Goal: Task Accomplishment & Management: Use online tool/utility

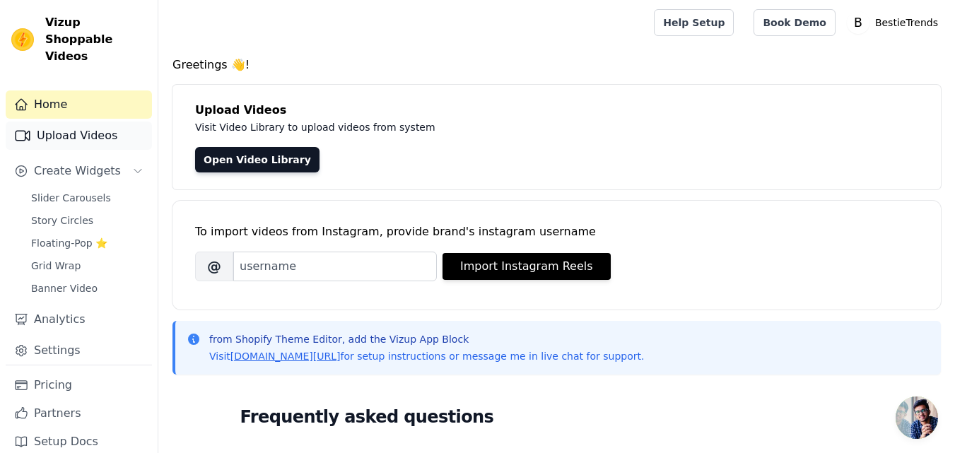
click at [96, 125] on link "Upload Videos" at bounding box center [79, 136] width 146 height 28
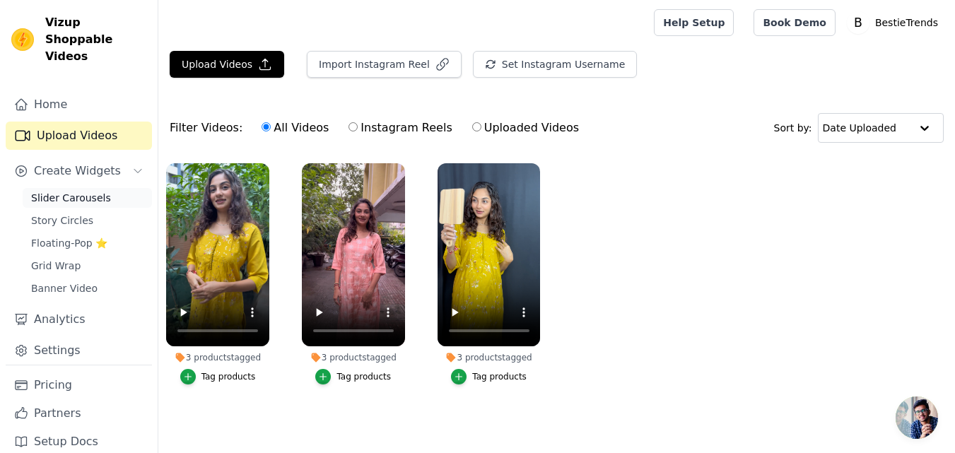
click at [76, 191] on span "Slider Carousels" at bounding box center [71, 198] width 80 height 14
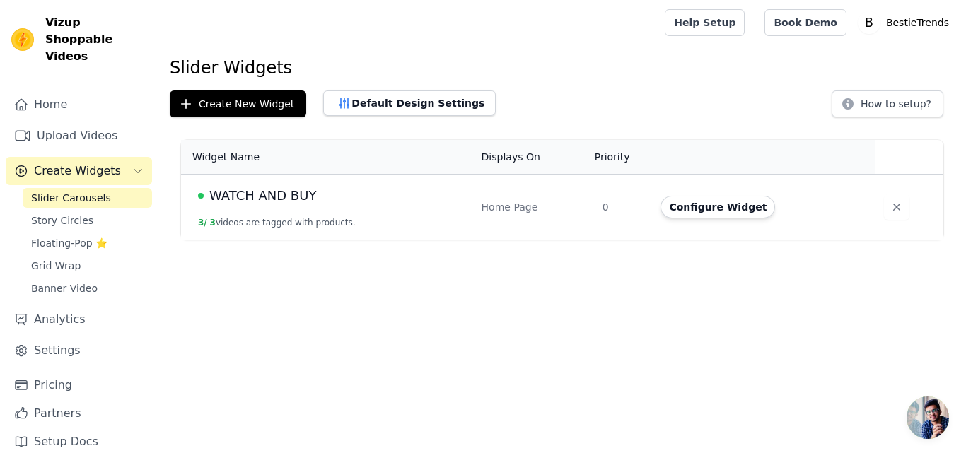
click at [281, 203] on span "WATCH AND BUY" at bounding box center [262, 196] width 107 height 20
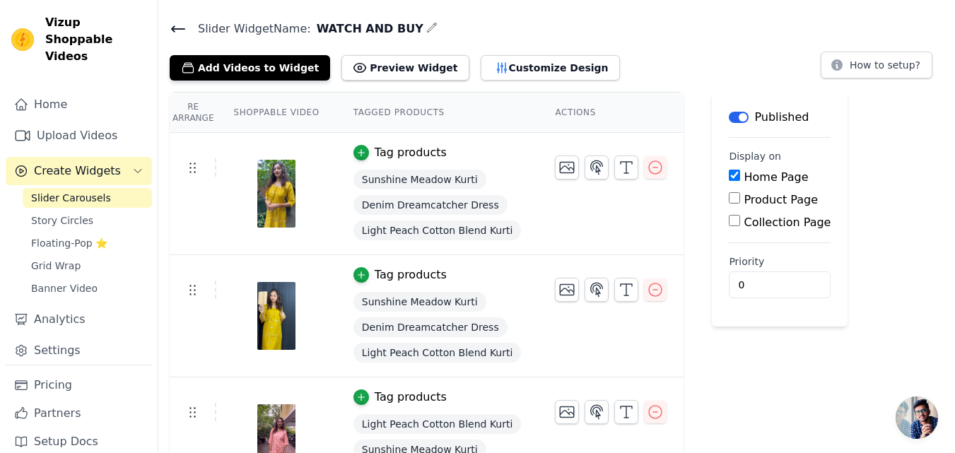
scroll to position [83, 0]
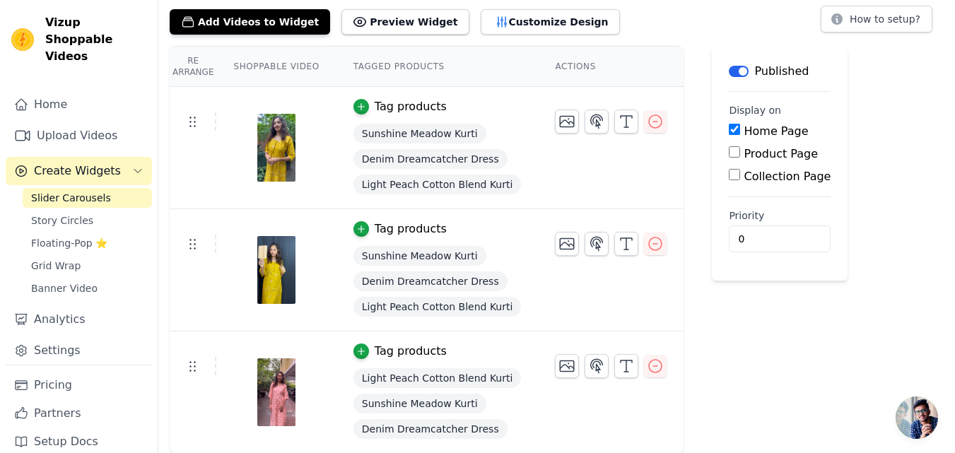
click at [729, 154] on input "Product Page" at bounding box center [734, 151] width 11 height 11
checkbox input "true"
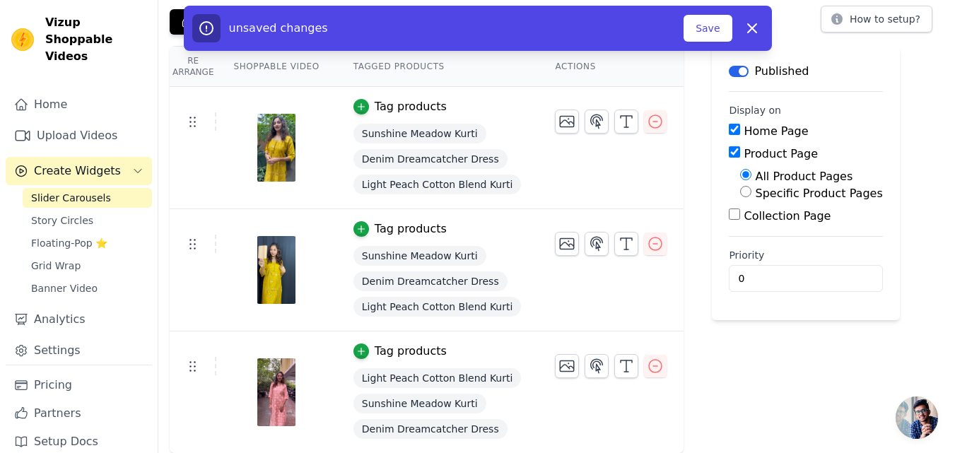
click at [729, 215] on input "Collection Page" at bounding box center [734, 214] width 11 height 11
checkbox input "true"
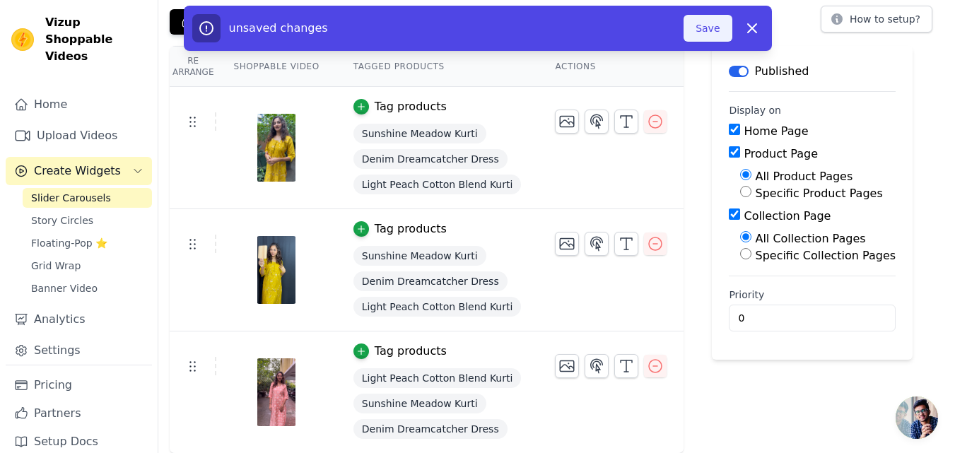
click at [709, 26] on button "Save" at bounding box center [708, 28] width 48 height 27
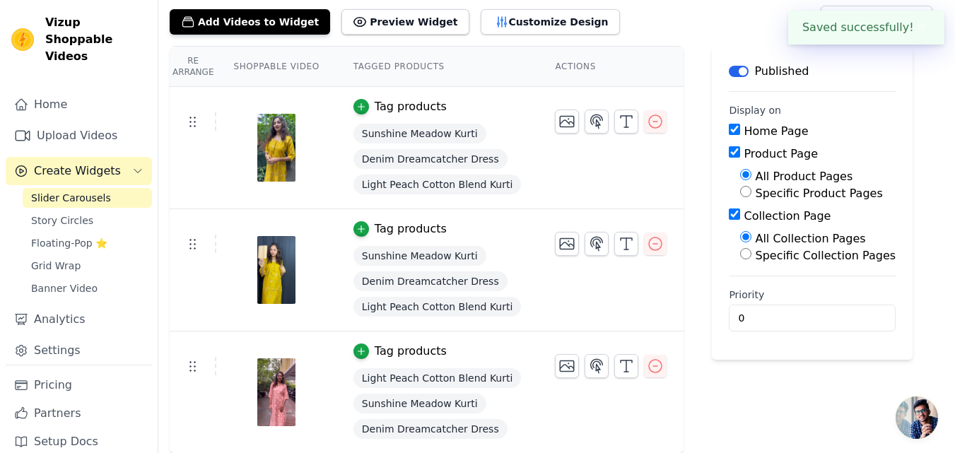
click at [710, 28] on div "Add Videos to Widget Preview Widget Customize Design How to setup?" at bounding box center [557, 19] width 774 height 31
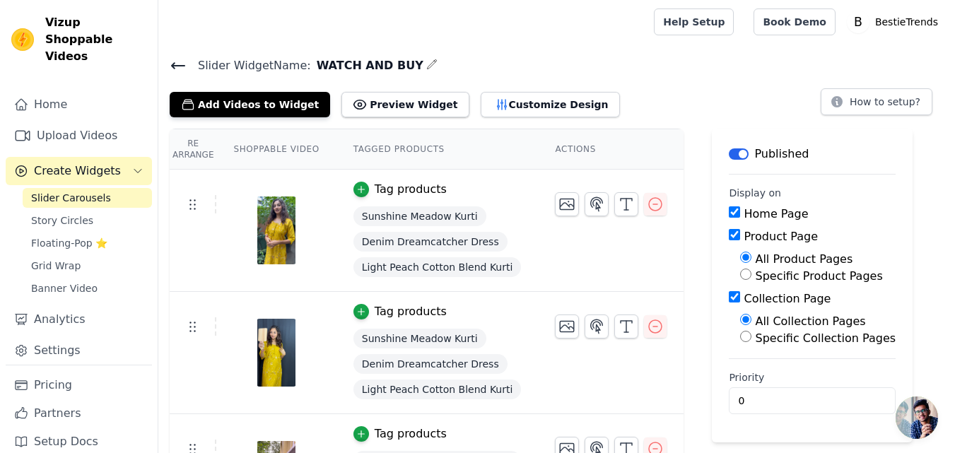
scroll to position [0, 0]
click at [499, 101] on button "Customize Design" at bounding box center [550, 105] width 139 height 25
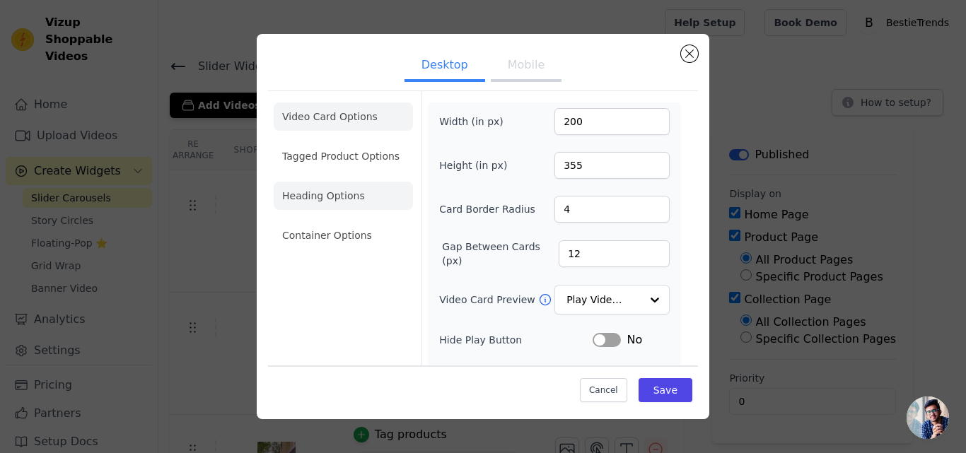
click at [336, 196] on li "Heading Options" at bounding box center [343, 196] width 139 height 28
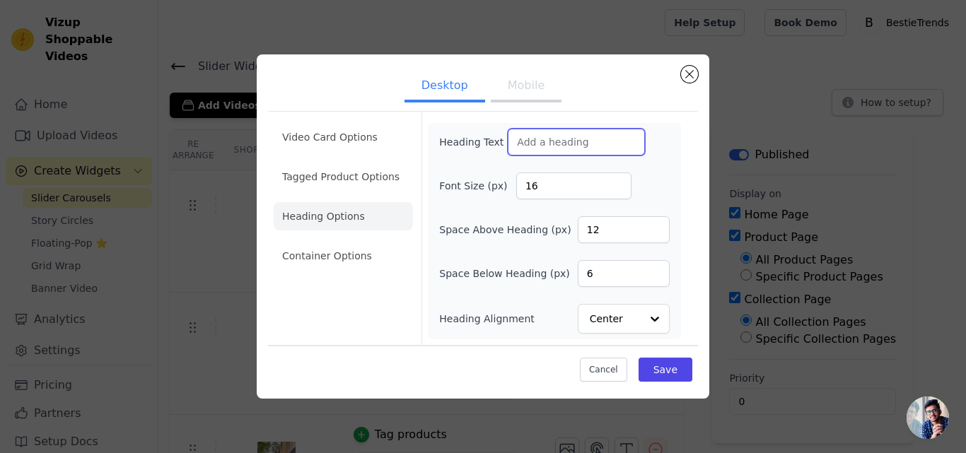
click at [549, 141] on input "Heading Text" at bounding box center [576, 142] width 137 height 27
type input "Watch & Buy"
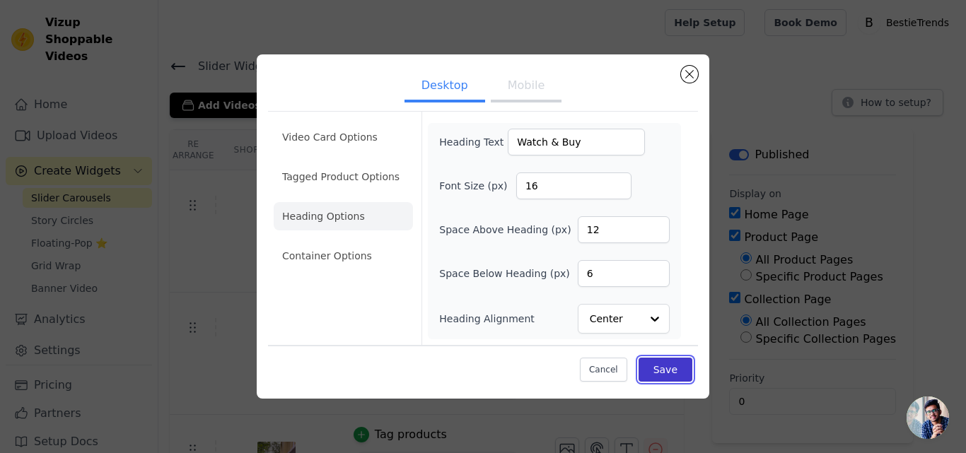
click at [665, 370] on button "Save" at bounding box center [665, 370] width 54 height 24
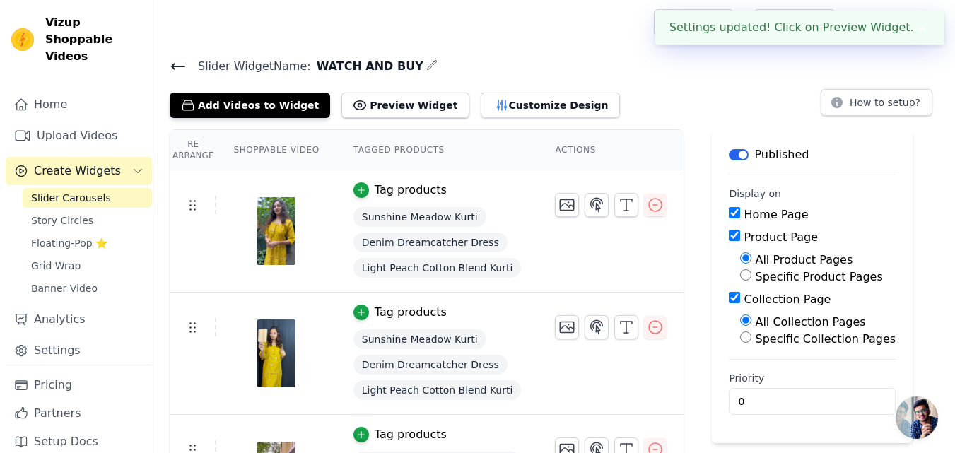
click at [368, 144] on th "Tagged Products" at bounding box center [437, 150] width 202 height 40
click at [402, 105] on button "Preview Widget" at bounding box center [404, 105] width 127 height 25
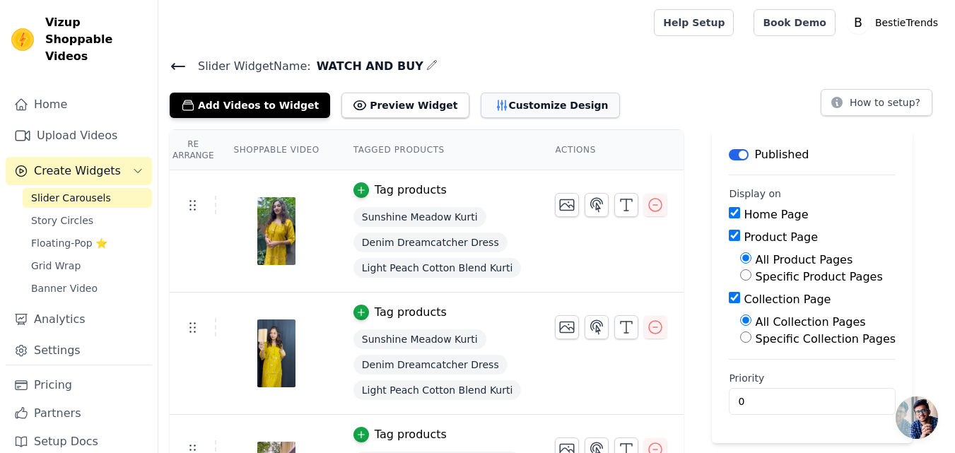
click at [523, 108] on button "Customize Design" at bounding box center [550, 105] width 139 height 25
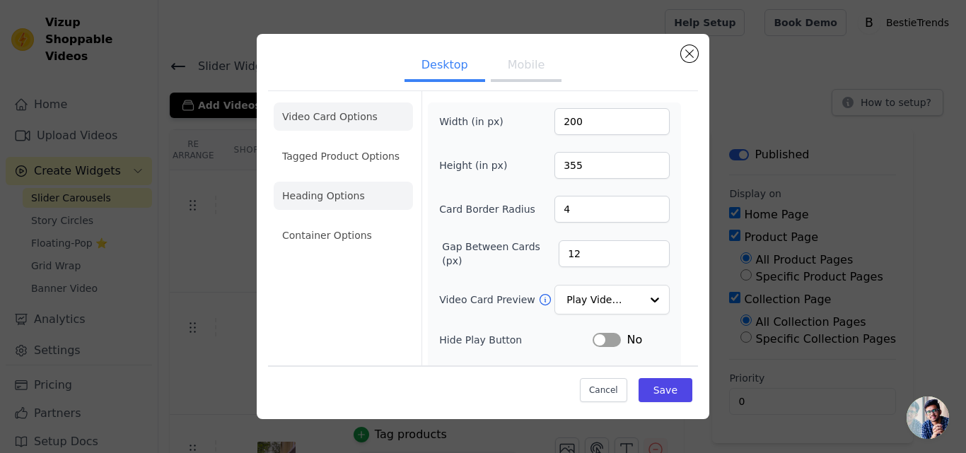
click at [337, 197] on li "Heading Options" at bounding box center [343, 196] width 139 height 28
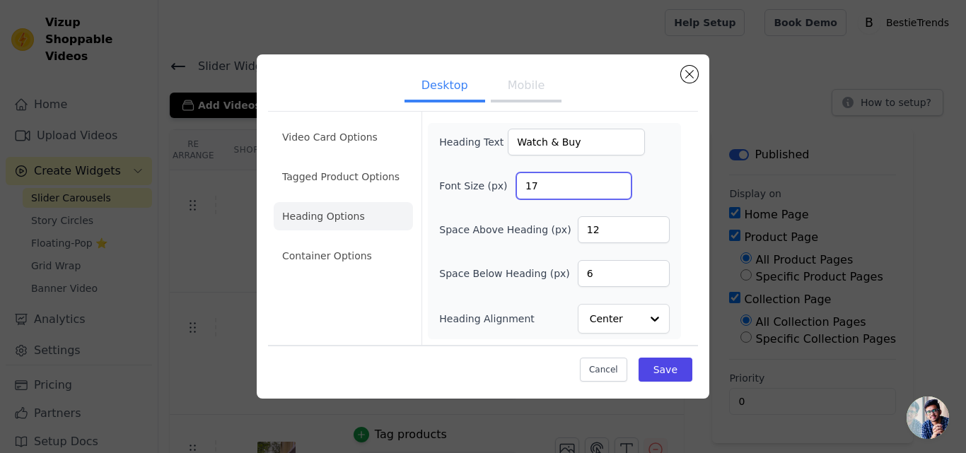
click at [616, 182] on input "17" at bounding box center [573, 185] width 115 height 27
click at [616, 182] on input "18" at bounding box center [573, 185] width 115 height 27
click at [616, 182] on input "19" at bounding box center [573, 185] width 115 height 27
click at [616, 182] on input "20" at bounding box center [573, 185] width 115 height 27
click at [616, 182] on input "21" at bounding box center [573, 185] width 115 height 27
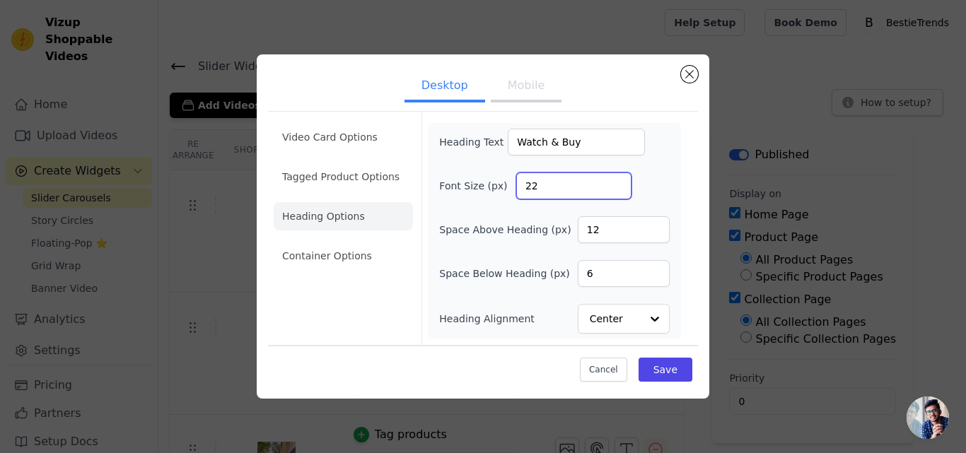
click at [616, 182] on input "22" at bounding box center [573, 185] width 115 height 27
click at [616, 182] on input "23" at bounding box center [573, 185] width 115 height 27
click at [616, 182] on input "24" at bounding box center [573, 185] width 115 height 27
click at [616, 182] on input "25" at bounding box center [573, 185] width 115 height 27
click at [616, 182] on input "26" at bounding box center [573, 185] width 115 height 27
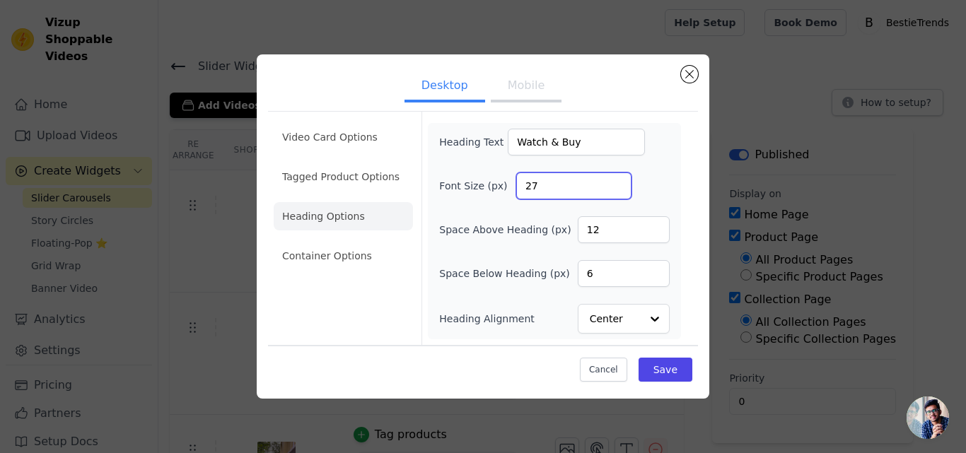
click at [616, 182] on input "27" at bounding box center [573, 185] width 115 height 27
click at [616, 182] on input "28" at bounding box center [573, 185] width 115 height 27
click at [616, 182] on input "29" at bounding box center [573, 185] width 115 height 27
click at [616, 182] on input "30" at bounding box center [573, 185] width 115 height 27
click at [616, 182] on input "31" at bounding box center [573, 185] width 115 height 27
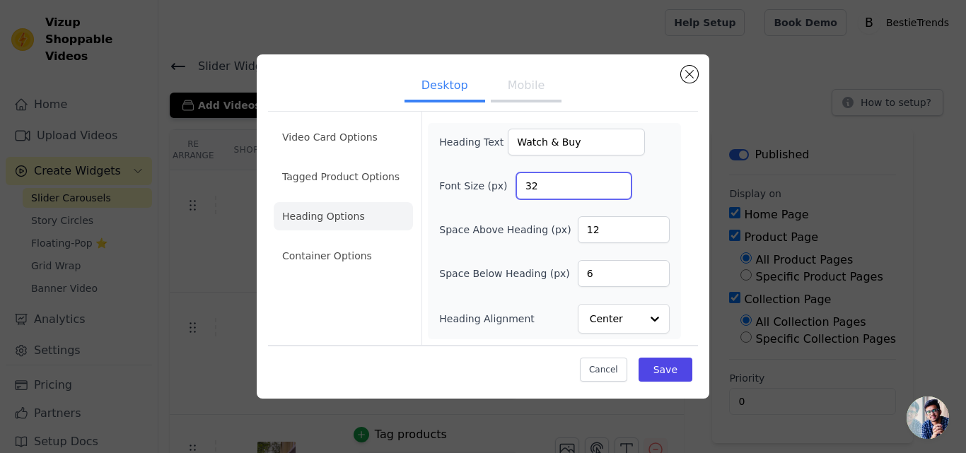
click at [616, 182] on input "32" at bounding box center [573, 185] width 115 height 27
click at [616, 182] on input "33" at bounding box center [573, 185] width 115 height 27
click at [616, 182] on input "34" at bounding box center [573, 185] width 115 height 27
click at [616, 182] on input "35" at bounding box center [573, 185] width 115 height 27
click at [616, 182] on input "36" at bounding box center [573, 185] width 115 height 27
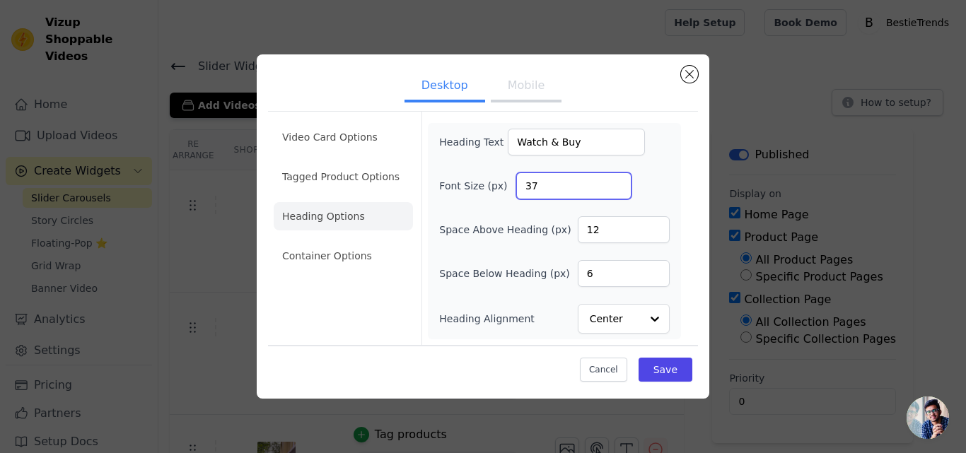
click at [616, 182] on input "37" at bounding box center [573, 185] width 115 height 27
click at [616, 182] on input "38" at bounding box center [573, 185] width 115 height 27
click at [616, 182] on input "39" at bounding box center [573, 185] width 115 height 27
click at [616, 182] on input "40" at bounding box center [573, 185] width 115 height 27
click at [616, 182] on input "41" at bounding box center [573, 185] width 115 height 27
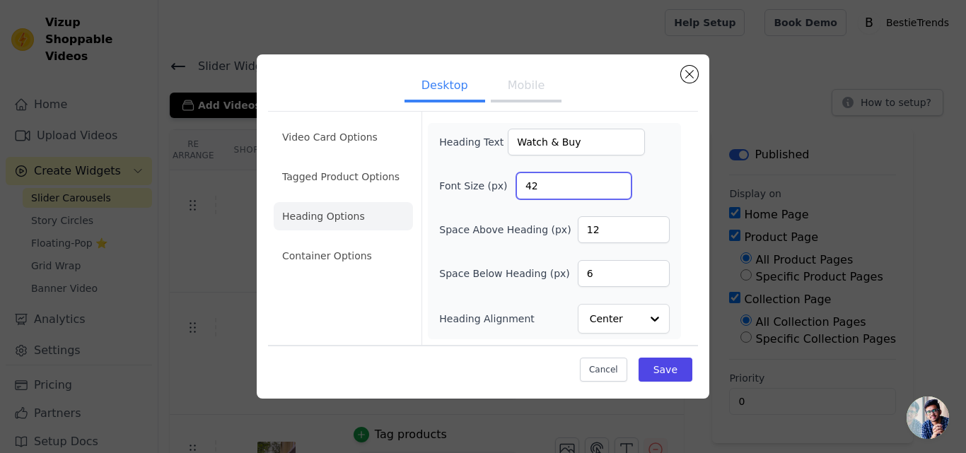
click at [616, 182] on input "42" at bounding box center [573, 185] width 115 height 27
click at [616, 182] on input "43" at bounding box center [573, 185] width 115 height 27
click at [616, 182] on input "44" at bounding box center [573, 185] width 115 height 27
click at [616, 188] on input "43" at bounding box center [573, 185] width 115 height 27
click at [616, 188] on input "42" at bounding box center [573, 185] width 115 height 27
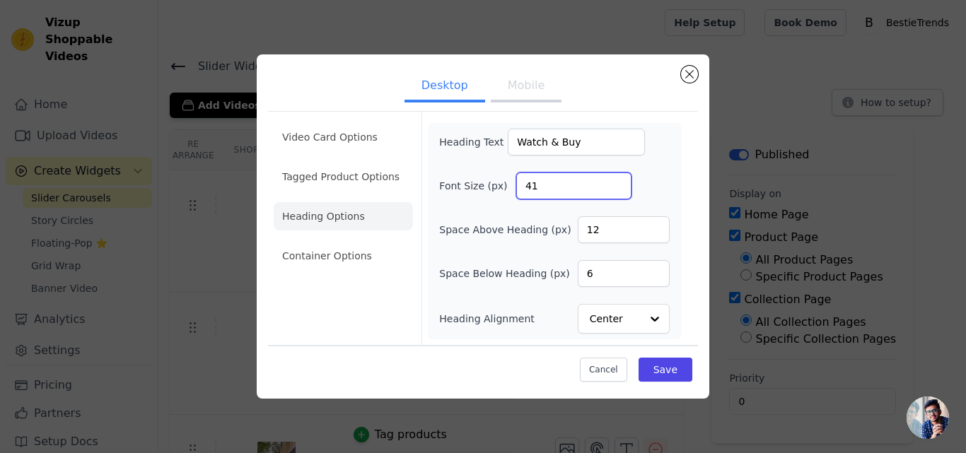
click at [616, 188] on input "41" at bounding box center [573, 185] width 115 height 27
click at [616, 188] on input "40" at bounding box center [573, 185] width 115 height 27
click at [616, 188] on input "39" at bounding box center [573, 185] width 115 height 27
click at [616, 188] on input "38" at bounding box center [573, 185] width 115 height 27
click at [616, 188] on input "37" at bounding box center [573, 185] width 115 height 27
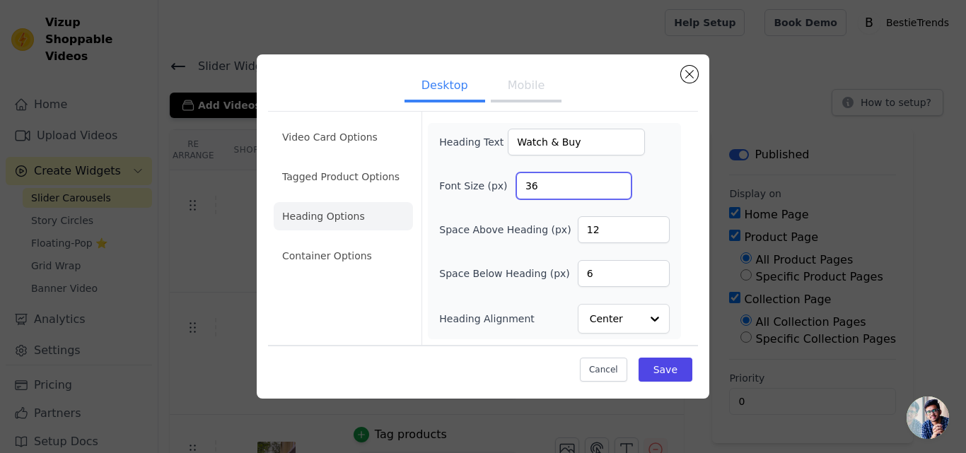
click at [616, 188] on input "36" at bounding box center [573, 185] width 115 height 27
click at [616, 188] on input "35" at bounding box center [573, 185] width 115 height 27
click at [616, 188] on input "34" at bounding box center [573, 185] width 115 height 27
click at [616, 188] on input "33" at bounding box center [573, 185] width 115 height 27
type input "32"
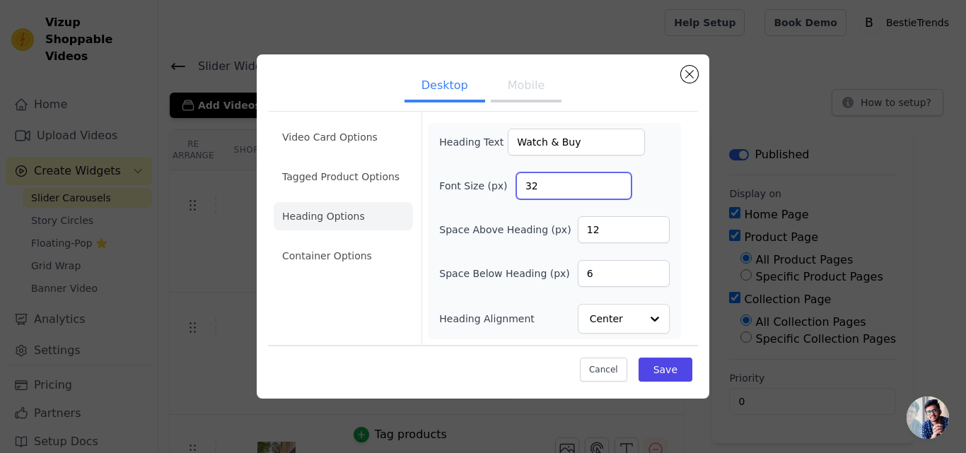
click at [616, 188] on input "32" at bounding box center [573, 185] width 115 height 27
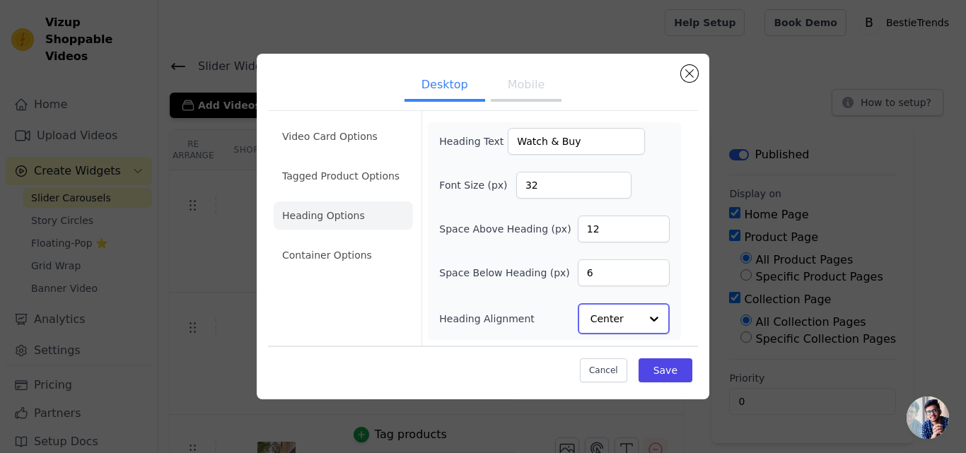
click at [644, 320] on div at bounding box center [654, 319] width 28 height 28
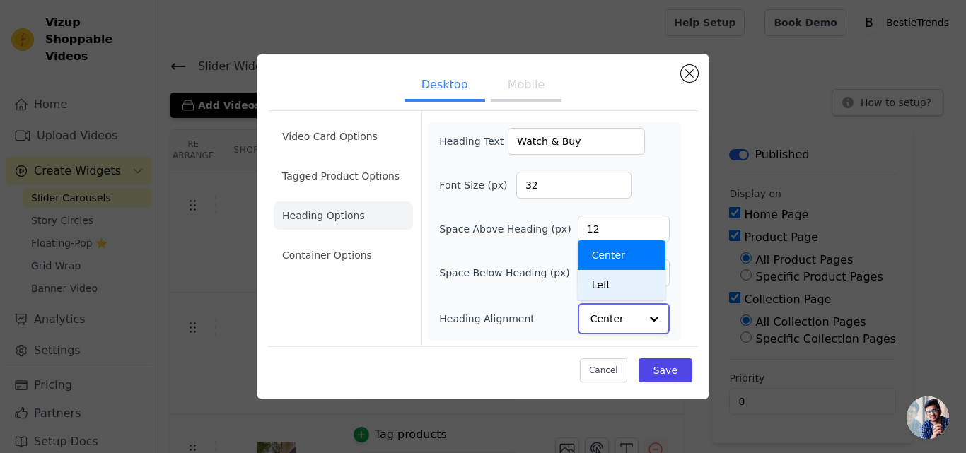
click at [611, 283] on div "Left" at bounding box center [622, 285] width 88 height 30
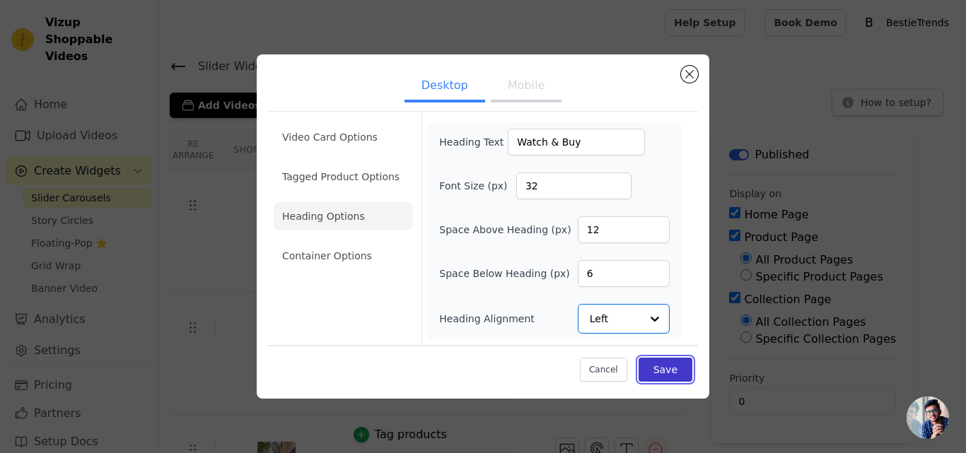
click at [667, 370] on button "Save" at bounding box center [665, 370] width 54 height 24
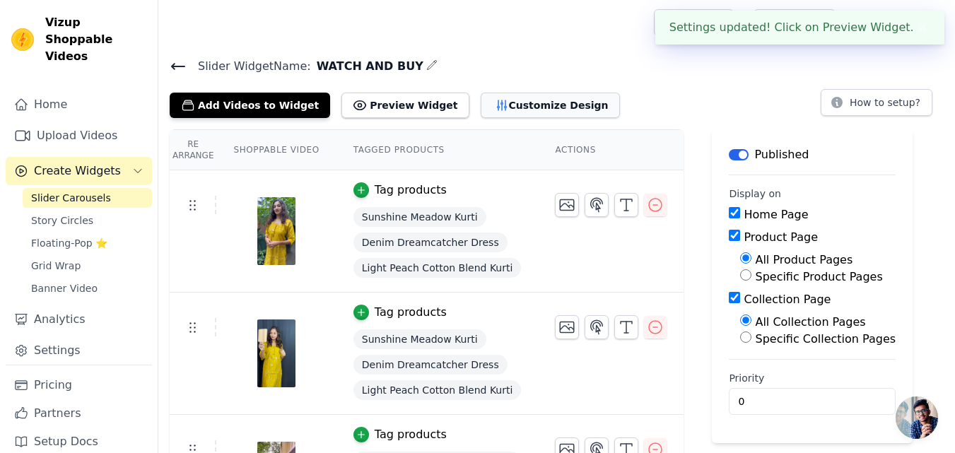
click at [481, 102] on button "Customize Design" at bounding box center [550, 105] width 139 height 25
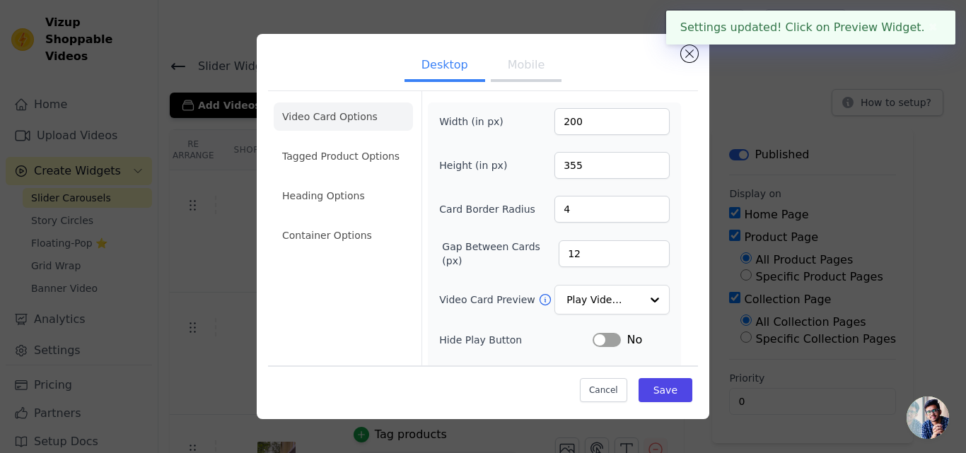
click at [365, 117] on li "Video Card Options" at bounding box center [343, 117] width 139 height 28
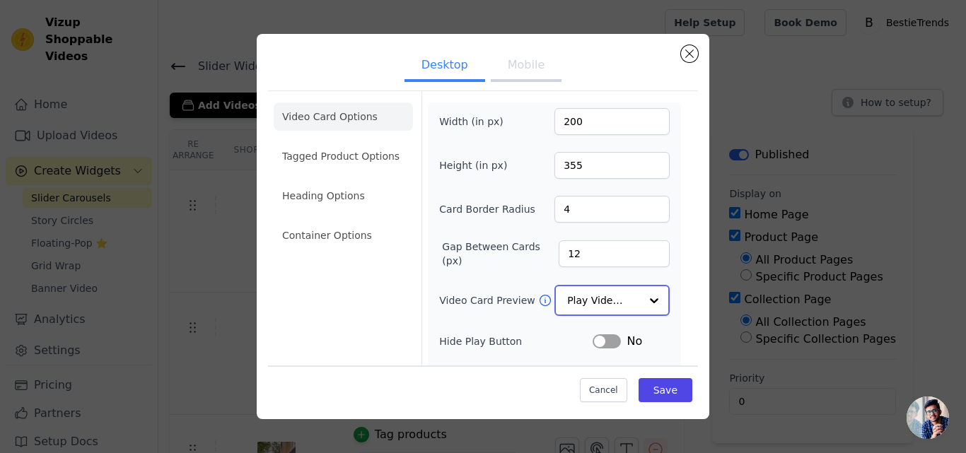
click at [640, 307] on div at bounding box center [654, 300] width 28 height 28
click at [514, 357] on div "Width (in px) 200 Height (in px) 355 Card Border Radius 4 Gap Between Cards (px…" at bounding box center [554, 318] width 230 height 421
click at [640, 290] on div at bounding box center [654, 300] width 28 height 28
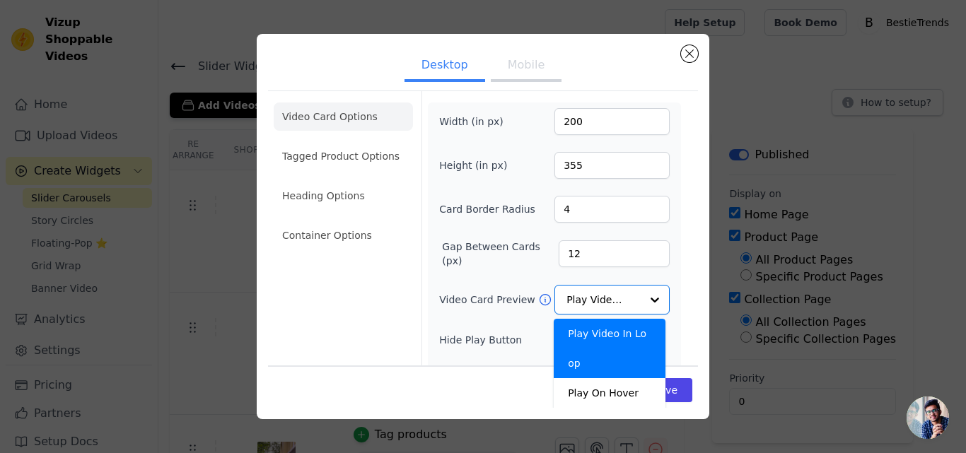
click at [494, 324] on div "Width (in px) 200 Height (in px) 355 Card Border Radius 4 Gap Between Cards (px…" at bounding box center [554, 318] width 230 height 421
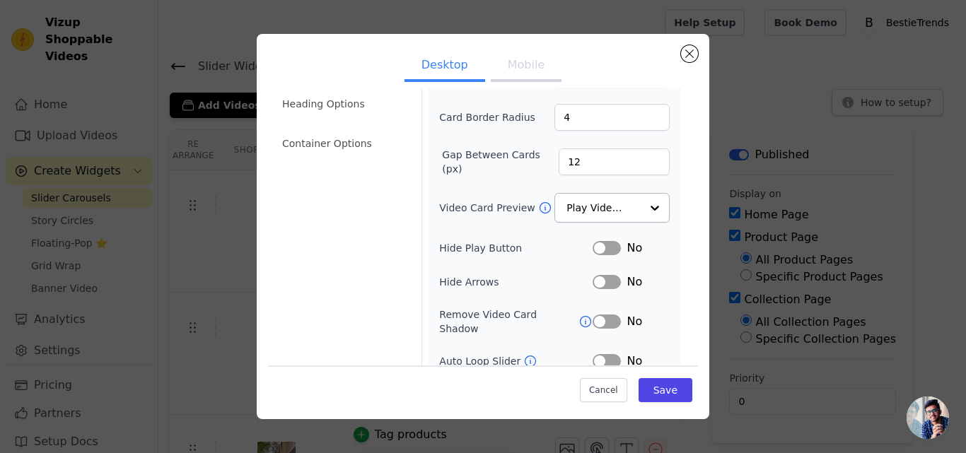
scroll to position [21, 0]
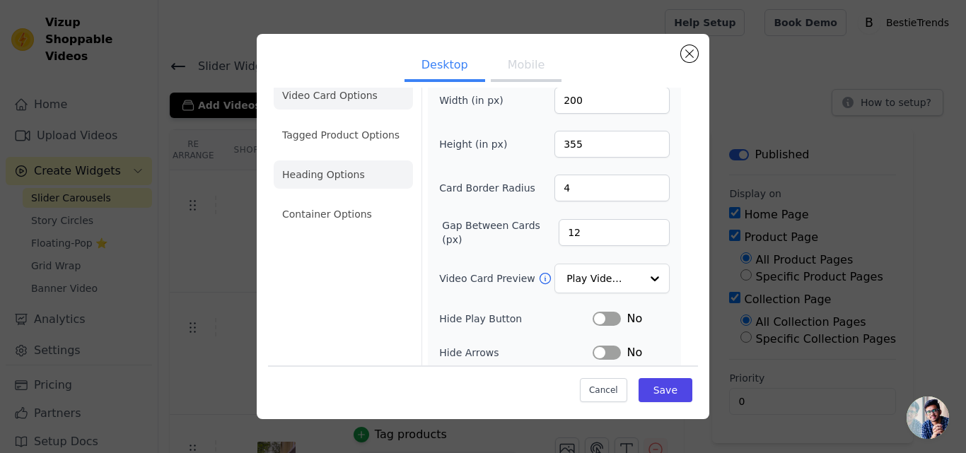
click at [339, 180] on li "Heading Options" at bounding box center [343, 174] width 139 height 28
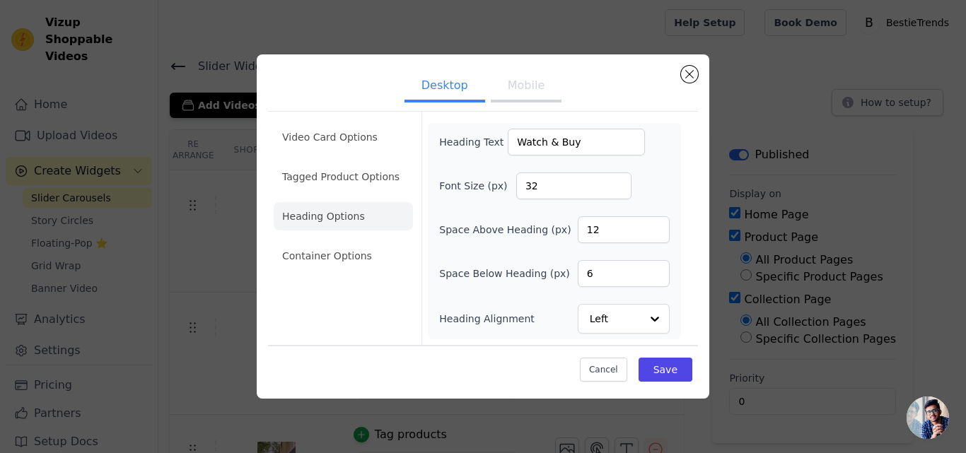
scroll to position [0, 0]
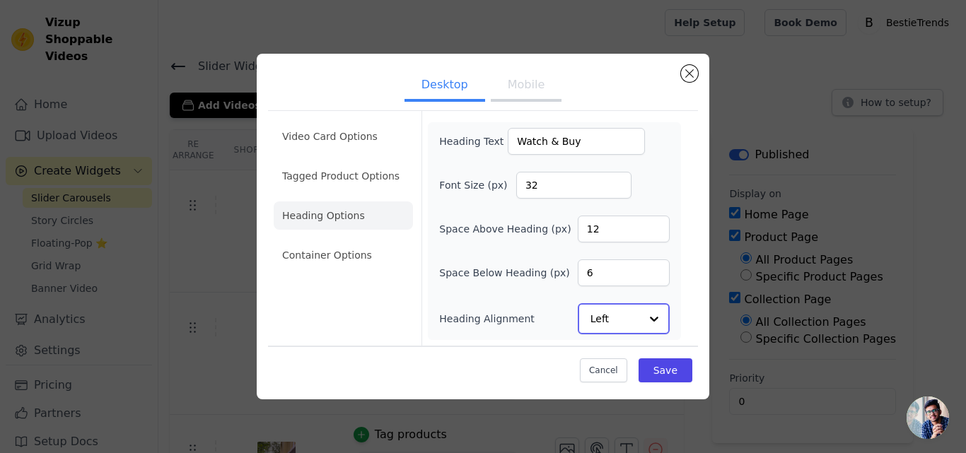
click at [626, 324] on input "Heading Alignment" at bounding box center [614, 319] width 49 height 28
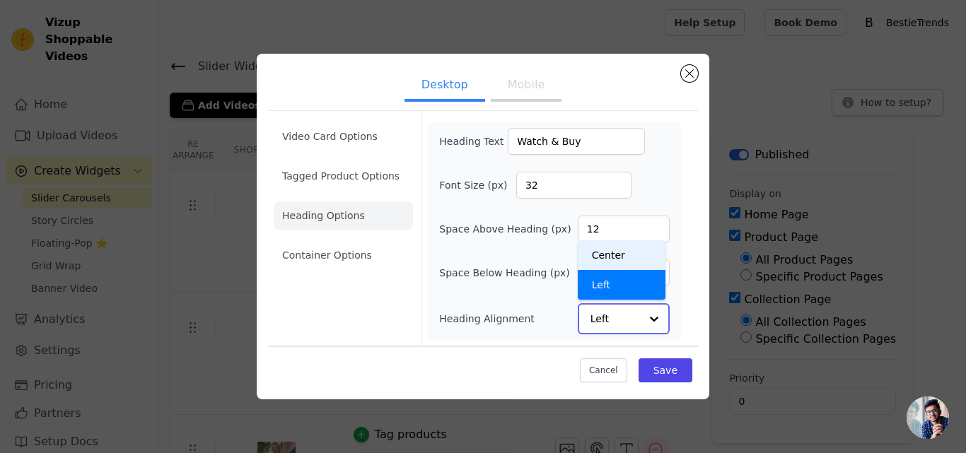
click at [619, 248] on div "Center" at bounding box center [622, 255] width 88 height 30
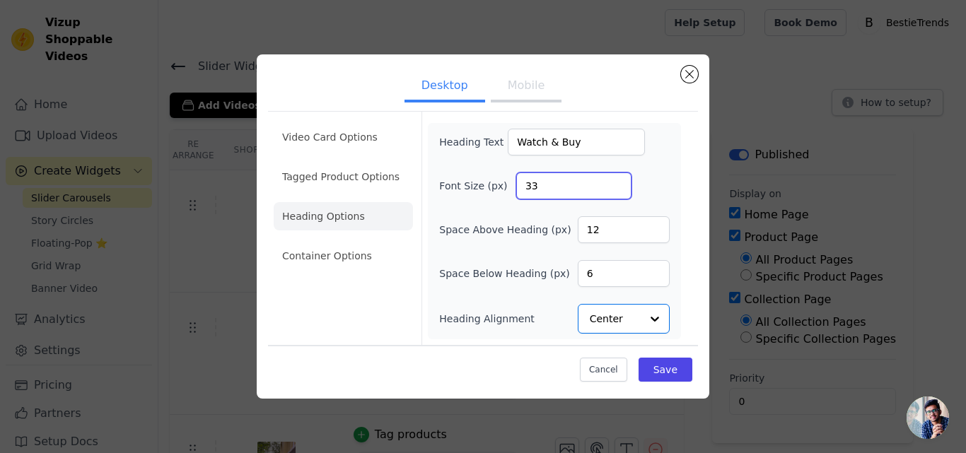
click at [616, 182] on input "33" at bounding box center [573, 185] width 115 height 27
click at [616, 182] on input "34" at bounding box center [573, 185] width 115 height 27
click at [616, 182] on input "35" at bounding box center [573, 185] width 115 height 27
click at [616, 182] on input "36" at bounding box center [573, 185] width 115 height 27
click at [616, 182] on input "37" at bounding box center [573, 185] width 115 height 27
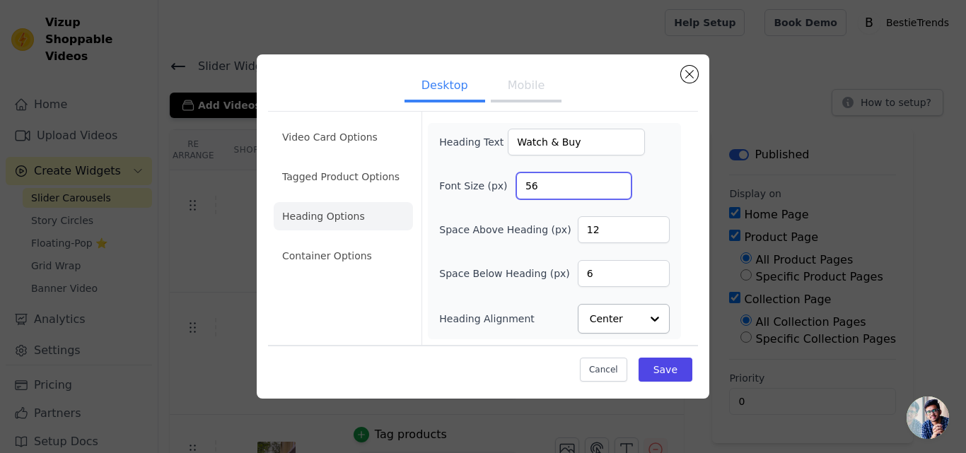
click at [616, 182] on input "56" at bounding box center [573, 185] width 115 height 27
click at [616, 182] on input "57" at bounding box center [573, 185] width 115 height 27
click at [616, 182] on input "58" at bounding box center [573, 185] width 115 height 27
click at [616, 182] on input "59" at bounding box center [573, 185] width 115 height 27
click at [616, 182] on input "60" at bounding box center [573, 185] width 115 height 27
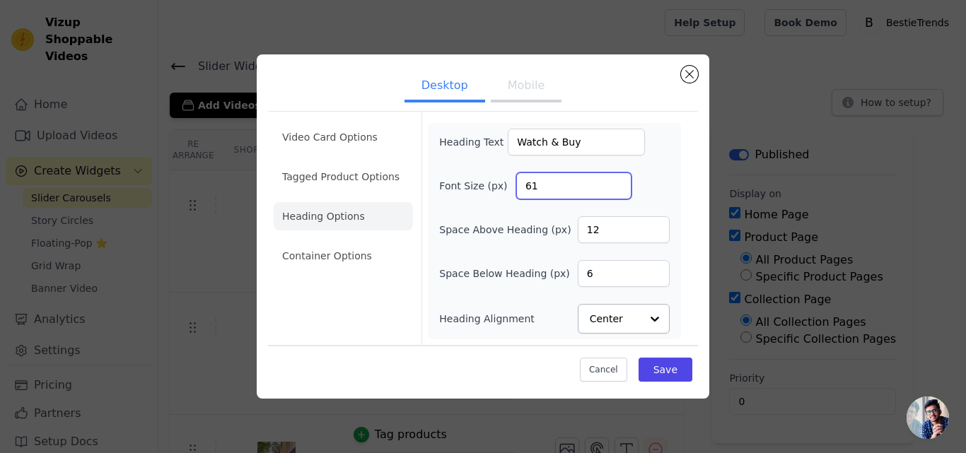
click at [616, 182] on input "61" at bounding box center [573, 185] width 115 height 27
type input "62"
click at [616, 182] on input "62" at bounding box center [573, 185] width 115 height 27
click at [353, 262] on li "Container Options" at bounding box center [343, 256] width 139 height 28
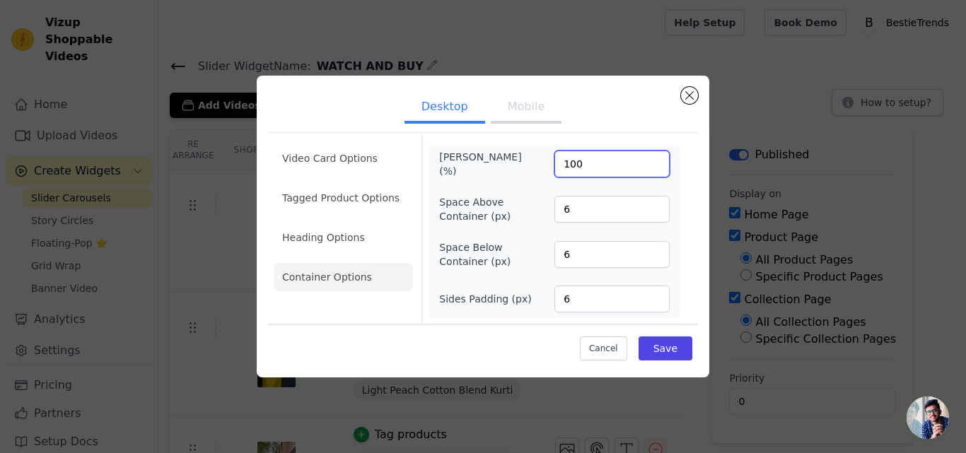
click at [609, 165] on input "100" at bounding box center [611, 164] width 115 height 27
click at [655, 159] on input "100" at bounding box center [611, 164] width 115 height 27
click at [459, 190] on div "[PERSON_NAME] (%) 100 Space Above Container (px) 6 Space Below Container (px) 6…" at bounding box center [554, 231] width 230 height 163
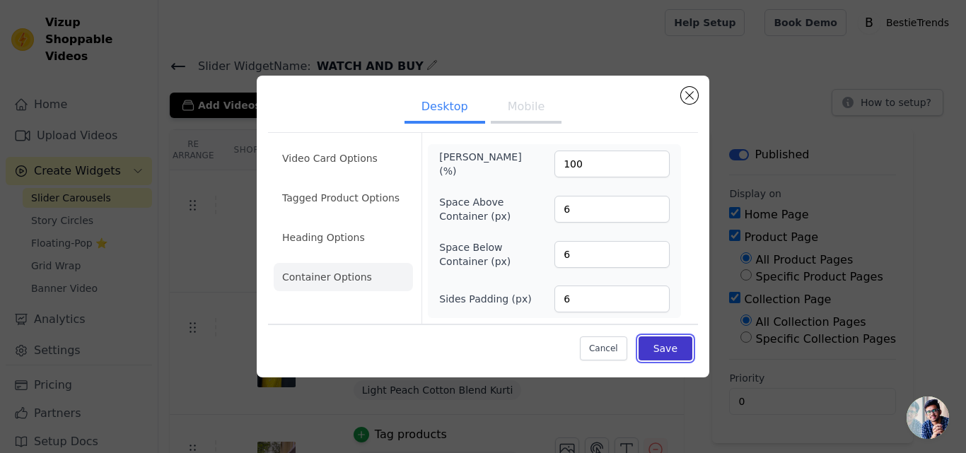
click at [670, 352] on button "Save" at bounding box center [665, 348] width 54 height 24
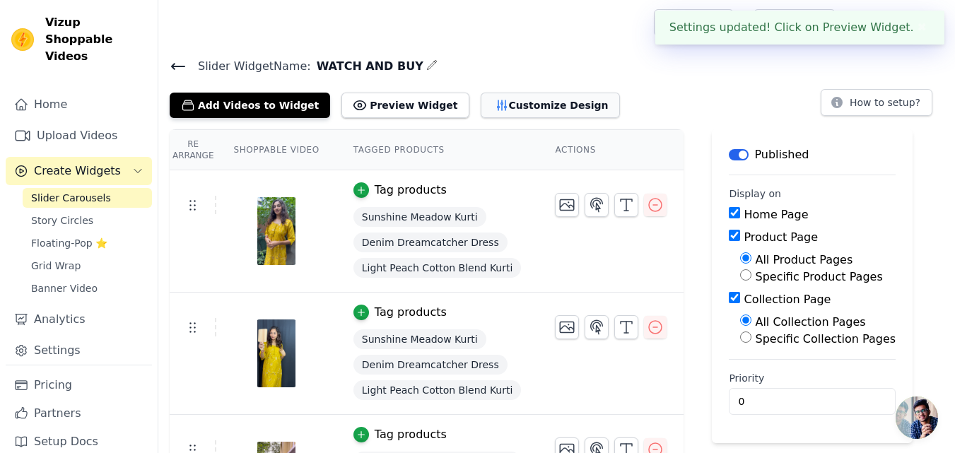
click at [498, 100] on button "Customize Design" at bounding box center [550, 105] width 139 height 25
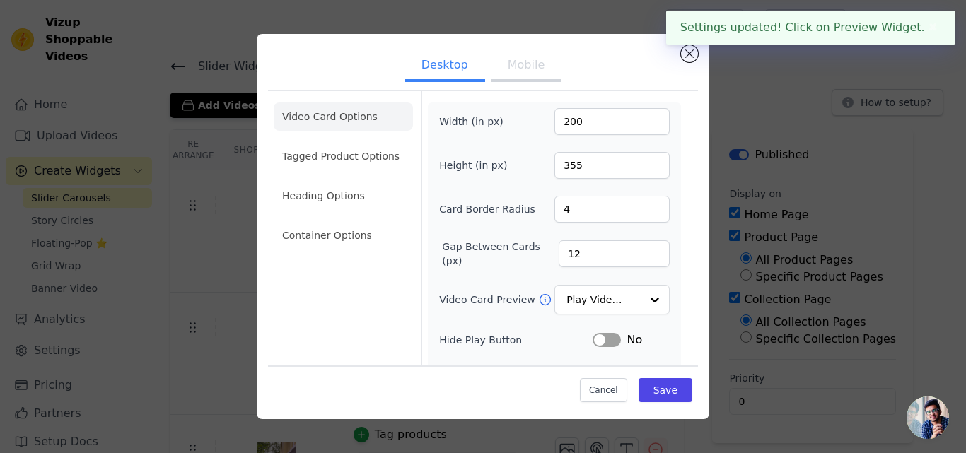
click at [329, 122] on li "Video Card Options" at bounding box center [343, 117] width 139 height 28
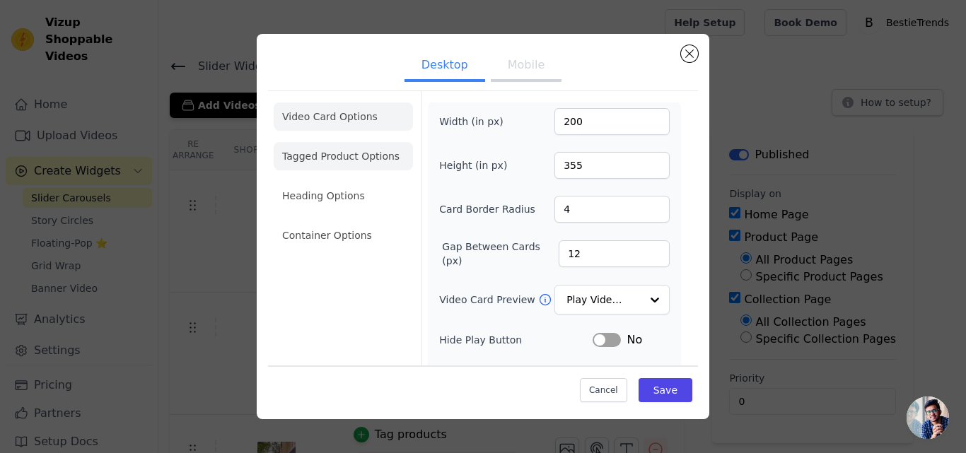
click at [337, 221] on li "Tagged Product Options" at bounding box center [343, 235] width 139 height 28
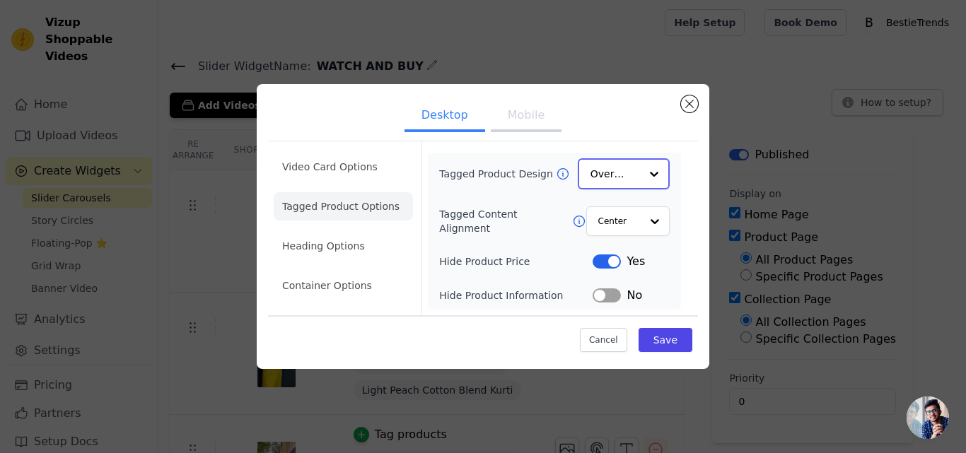
click at [646, 177] on div at bounding box center [654, 174] width 28 height 28
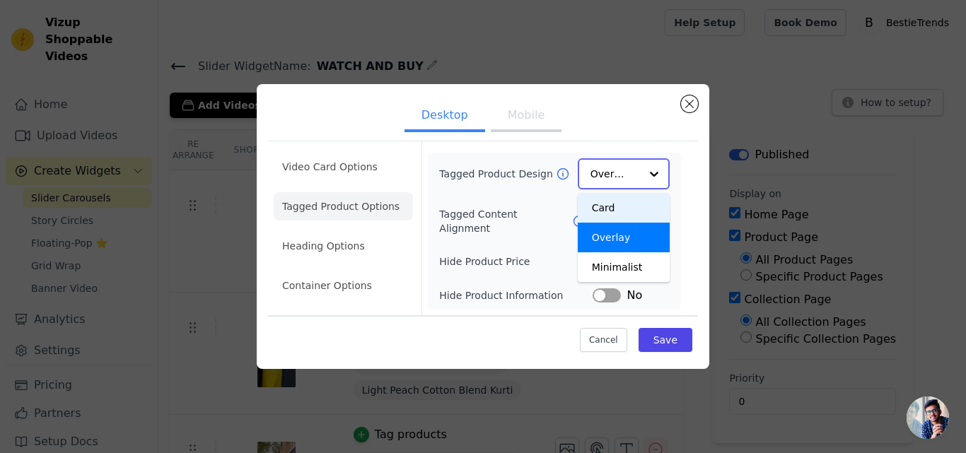
click at [618, 203] on div "Card" at bounding box center [624, 208] width 92 height 30
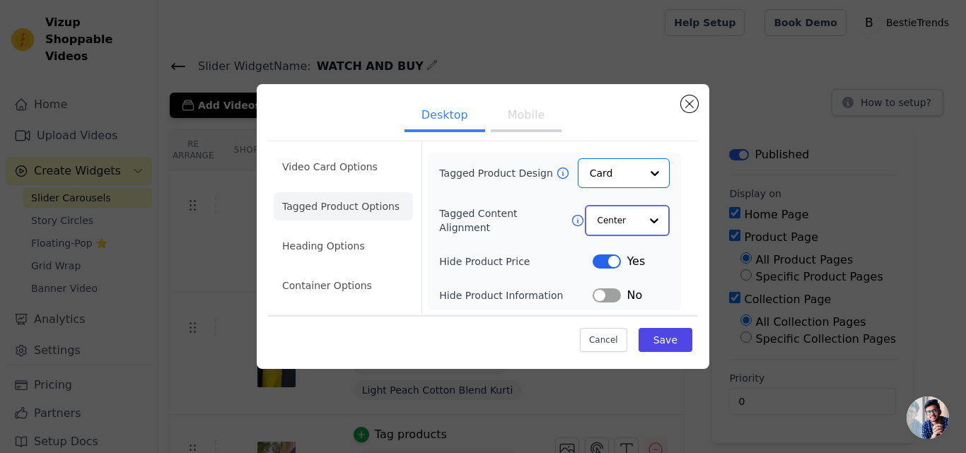
click at [640, 228] on div "Center" at bounding box center [627, 220] width 85 height 31
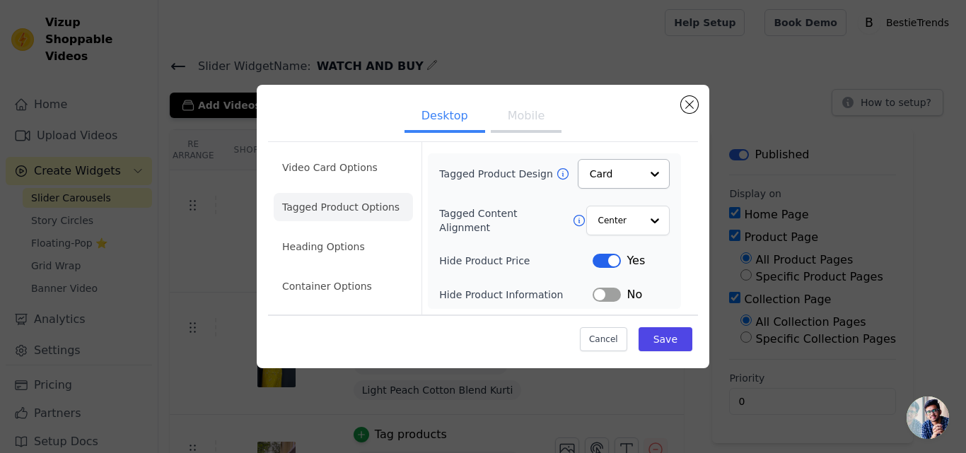
click at [478, 247] on div "Tagged Product Design Card Tagged Content Alignment Center Hide Product Price L…" at bounding box center [554, 231] width 230 height 144
click at [664, 338] on button "Save" at bounding box center [665, 339] width 54 height 24
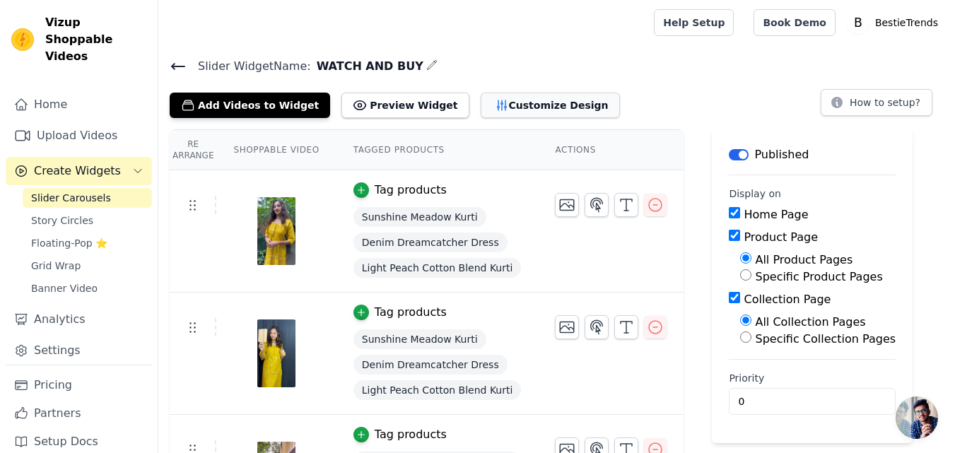
click at [498, 109] on button "Customize Design" at bounding box center [550, 105] width 139 height 25
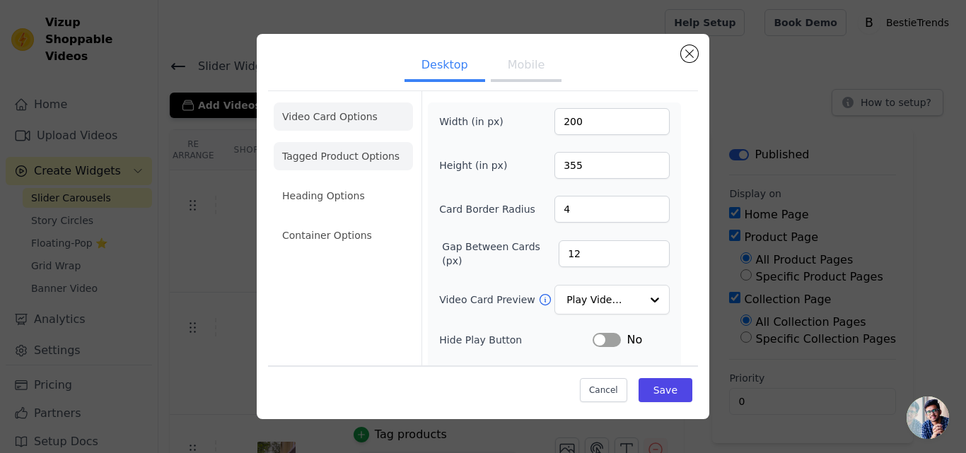
click at [352, 221] on li "Tagged Product Options" at bounding box center [343, 235] width 139 height 28
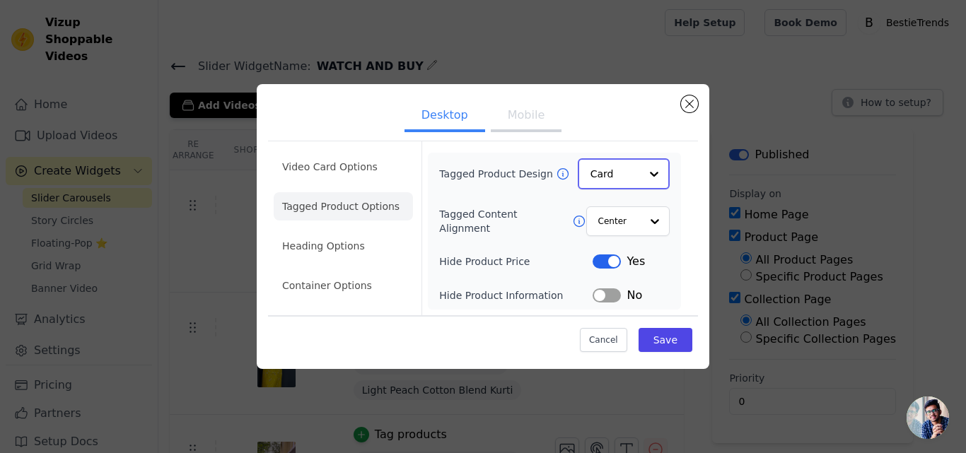
click at [628, 180] on input "Tagged Product Design" at bounding box center [614, 174] width 49 height 28
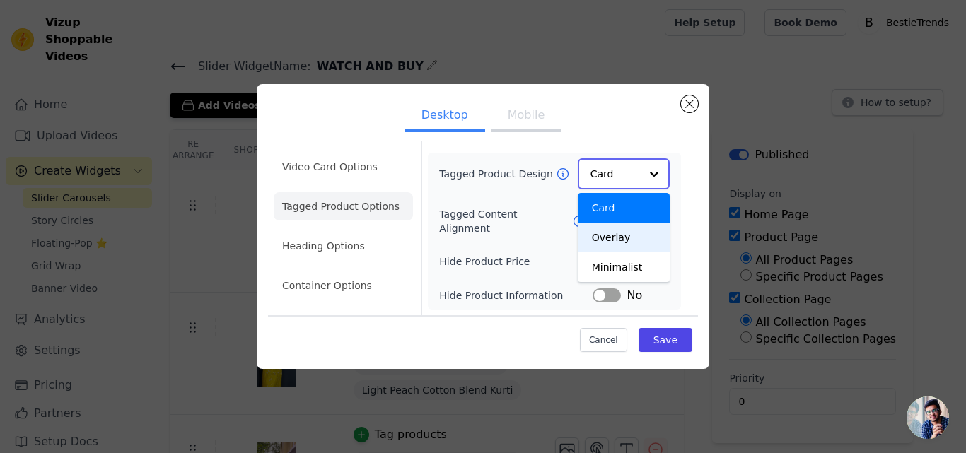
click at [639, 240] on div "Overlay" at bounding box center [624, 238] width 92 height 30
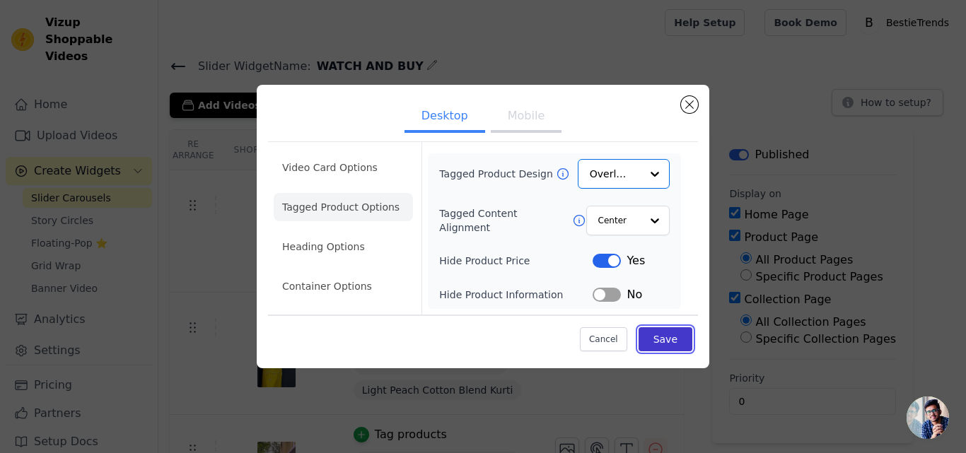
click at [667, 336] on button "Save" at bounding box center [665, 339] width 54 height 24
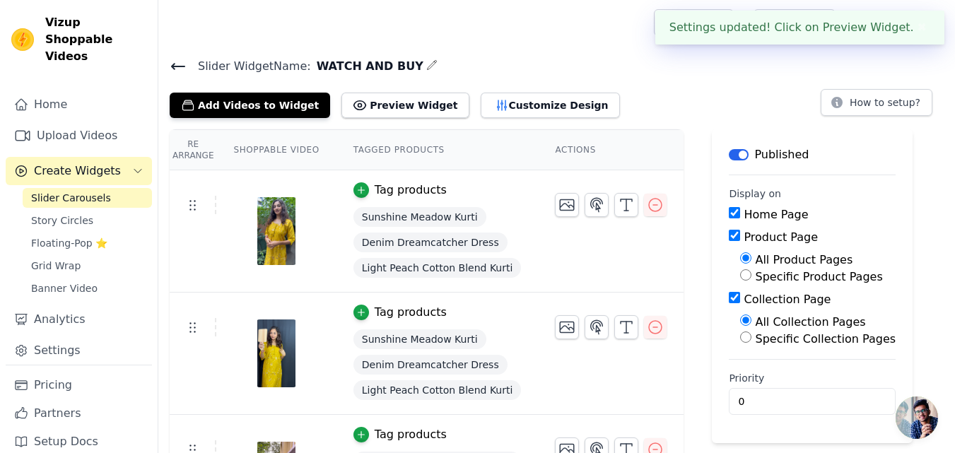
click at [365, 287] on td "Tag products Sunshine Meadow Kurti Denim Dreamcatcher Dress Light Peach Cotton …" at bounding box center [437, 231] width 202 height 122
click at [383, 101] on button "Preview Widget" at bounding box center [404, 105] width 127 height 25
click at [503, 97] on div "Add Videos to Widget Preview Widget Customize Design" at bounding box center [401, 102] width 462 height 31
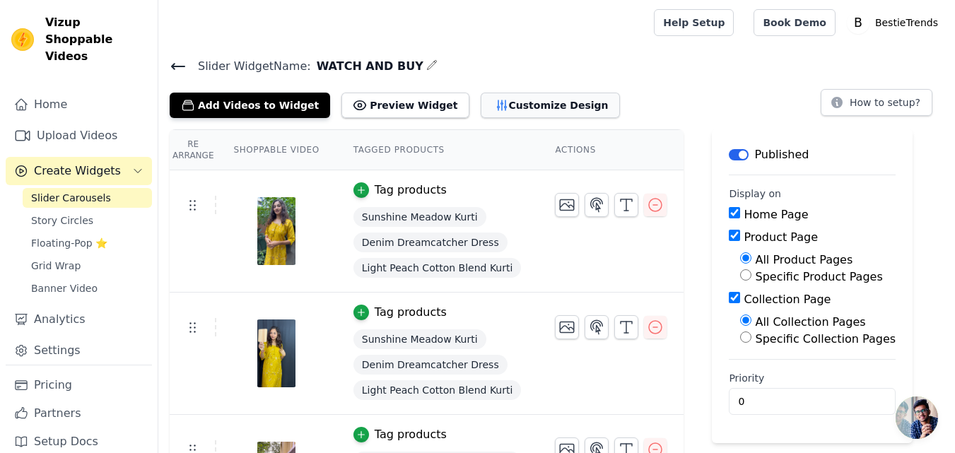
click at [503, 98] on button "Customize Design" at bounding box center [550, 105] width 139 height 25
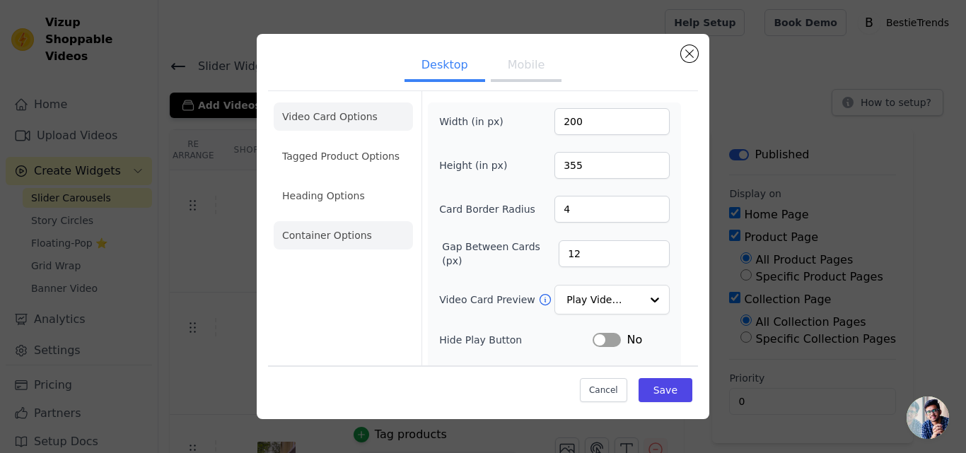
click at [323, 232] on li "Container Options" at bounding box center [343, 235] width 139 height 28
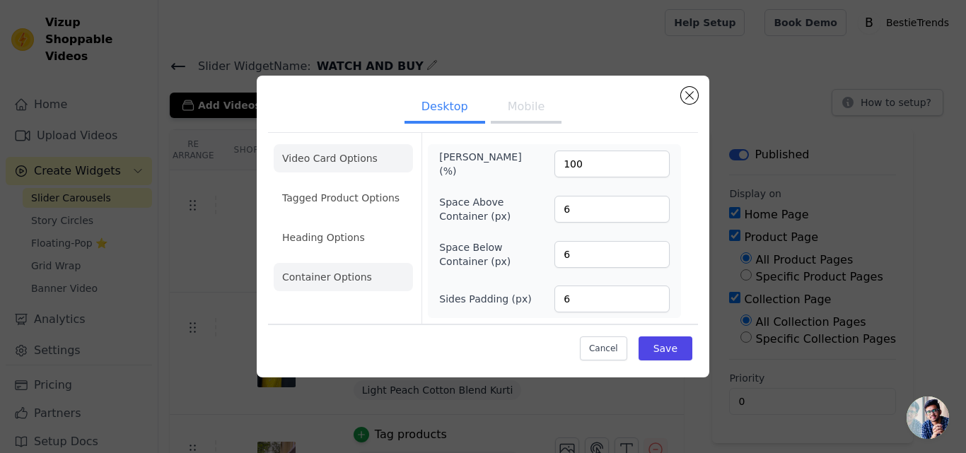
drag, startPoint x: 353, startPoint y: 144, endPoint x: 349, endPoint y: 160, distance: 16.3
click at [354, 151] on ul "Video Card Options Tagged Product Options Heading Options Container Options" at bounding box center [343, 218] width 139 height 158
click at [349, 184] on li "Video Card Options" at bounding box center [343, 198] width 139 height 28
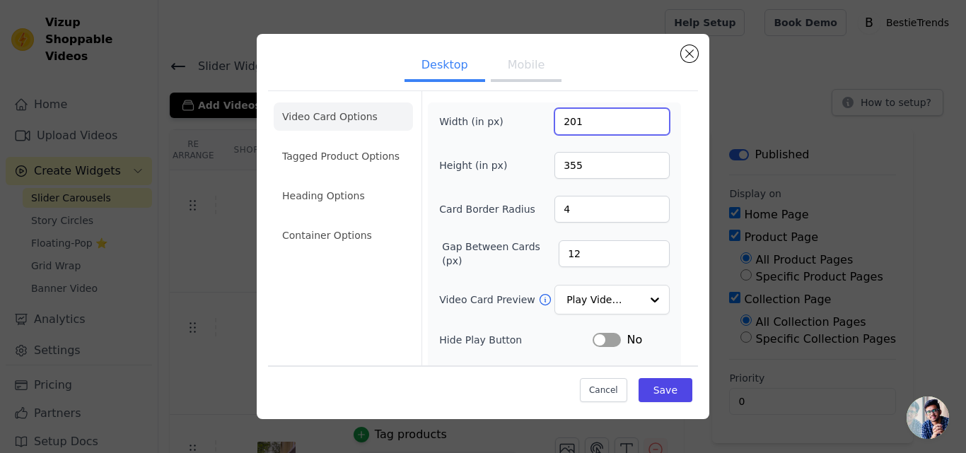
click at [645, 115] on input "201" at bounding box center [611, 121] width 115 height 27
click at [645, 115] on input "202" at bounding box center [611, 121] width 115 height 27
click at [645, 115] on input "203" at bounding box center [611, 121] width 115 height 27
click at [645, 116] on input "204" at bounding box center [611, 121] width 115 height 27
click at [645, 118] on input "205" at bounding box center [611, 121] width 115 height 27
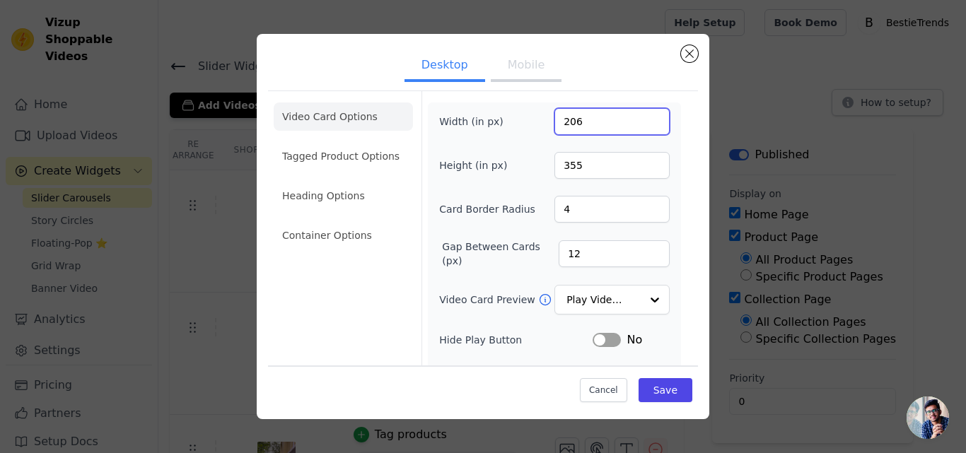
click at [645, 118] on input "206" at bounding box center [611, 121] width 115 height 27
click at [645, 118] on input "207" at bounding box center [611, 121] width 115 height 27
click at [645, 118] on input "208" at bounding box center [611, 121] width 115 height 27
click at [645, 118] on input "209" at bounding box center [611, 121] width 115 height 27
click at [645, 118] on input "210" at bounding box center [611, 121] width 115 height 27
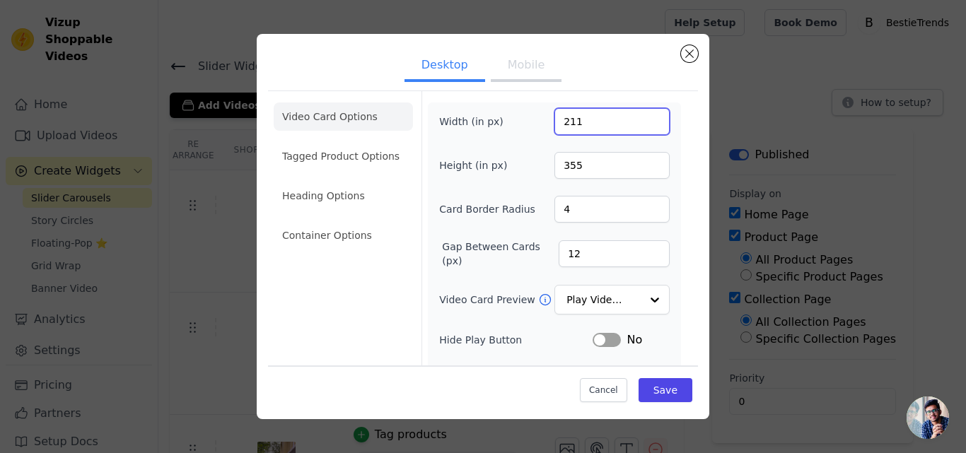
click at [645, 118] on input "211" at bounding box center [611, 121] width 115 height 27
click at [645, 118] on input "212" at bounding box center [611, 121] width 115 height 27
click at [645, 118] on input "213" at bounding box center [611, 121] width 115 height 27
click at [645, 118] on input "214" at bounding box center [611, 121] width 115 height 27
click at [645, 118] on input "215" at bounding box center [611, 121] width 115 height 27
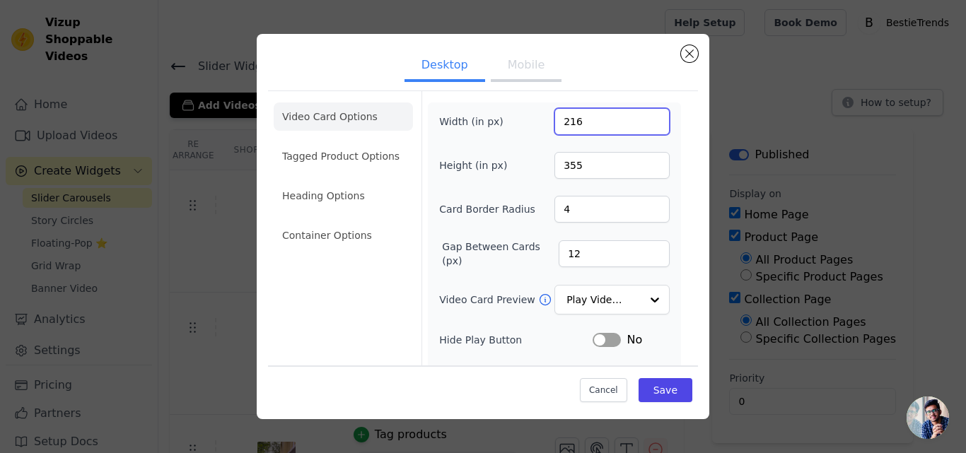
click at [645, 118] on input "216" at bounding box center [611, 121] width 115 height 27
click at [645, 118] on input "217" at bounding box center [611, 121] width 115 height 27
click at [645, 118] on input "218" at bounding box center [611, 121] width 115 height 27
click at [645, 118] on input "219" at bounding box center [611, 121] width 115 height 27
click at [645, 118] on input "220" at bounding box center [611, 121] width 115 height 27
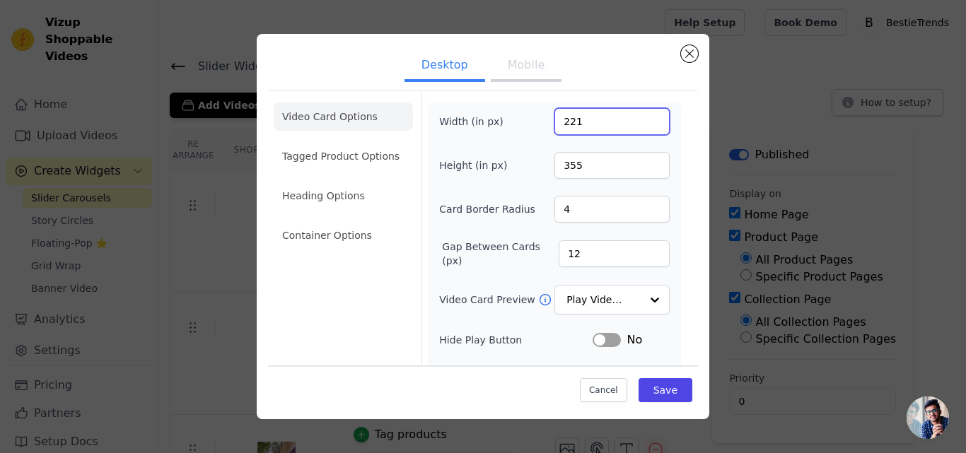
click at [645, 118] on input "221" at bounding box center [611, 121] width 115 height 27
click at [645, 118] on input "222" at bounding box center [611, 121] width 115 height 27
click at [645, 118] on input "223" at bounding box center [611, 121] width 115 height 27
click at [645, 118] on input "224" at bounding box center [611, 121] width 115 height 27
click at [645, 118] on input "225" at bounding box center [611, 121] width 115 height 27
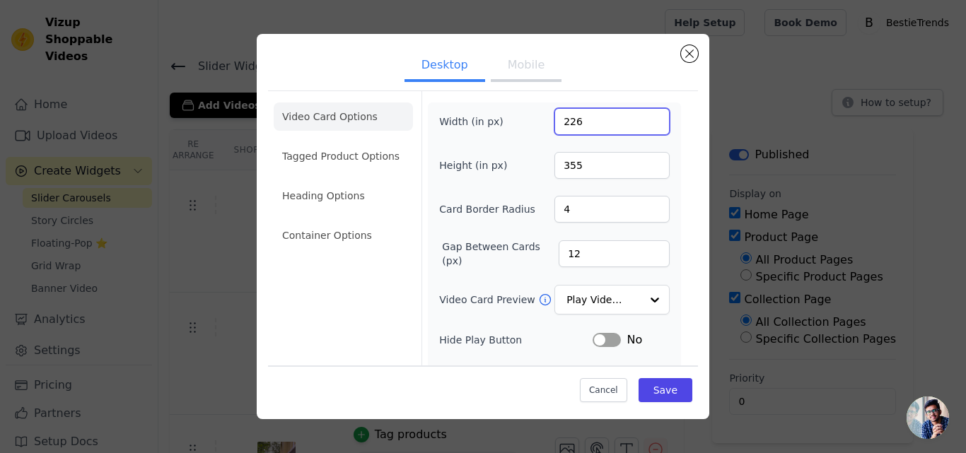
click at [645, 118] on input "226" at bounding box center [611, 121] width 115 height 27
click at [645, 118] on input "227" at bounding box center [611, 121] width 115 height 27
click at [645, 118] on input "228" at bounding box center [611, 121] width 115 height 27
click at [645, 118] on input "229" at bounding box center [611, 121] width 115 height 27
click at [645, 118] on input "230" at bounding box center [611, 121] width 115 height 27
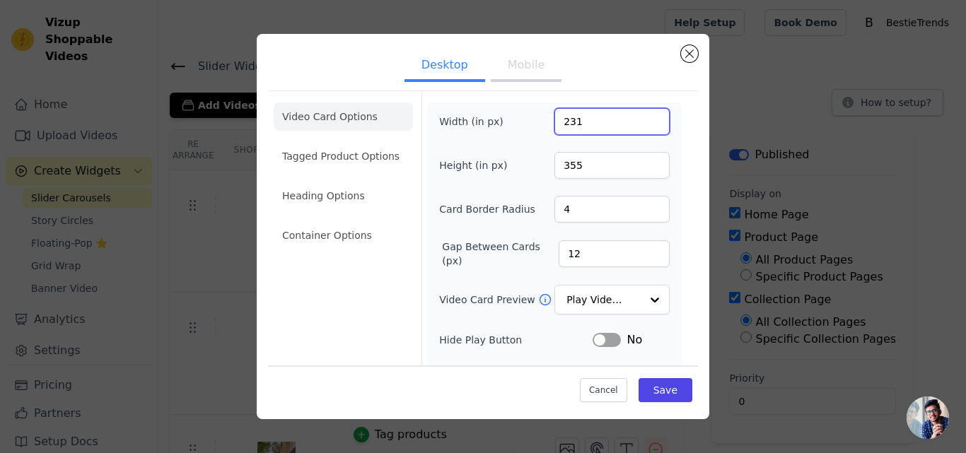
click at [645, 118] on input "231" at bounding box center [611, 121] width 115 height 27
click at [645, 118] on input "232" at bounding box center [611, 121] width 115 height 27
click at [645, 118] on input "233" at bounding box center [611, 121] width 115 height 27
click at [645, 118] on input "234" at bounding box center [611, 121] width 115 height 27
click at [645, 118] on input "235" at bounding box center [611, 121] width 115 height 27
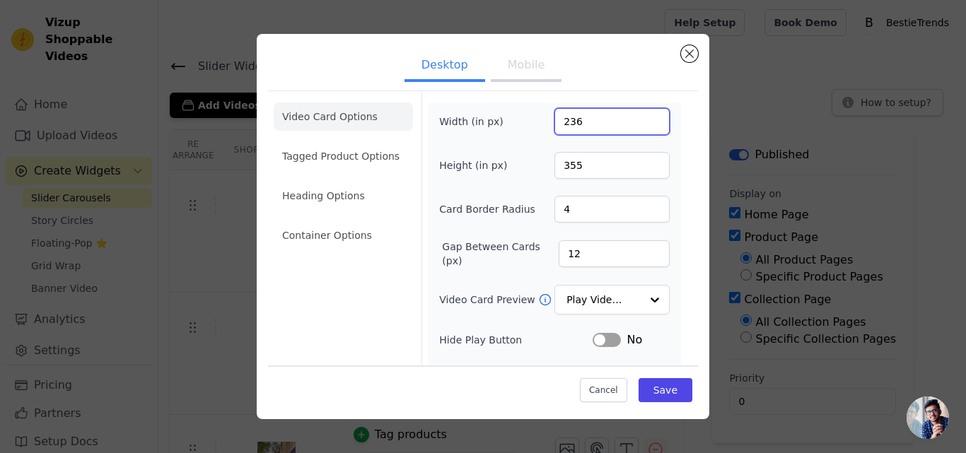
click at [645, 118] on input "236" at bounding box center [611, 121] width 115 height 27
click at [645, 118] on input "237" at bounding box center [611, 121] width 115 height 27
click at [645, 118] on input "238" at bounding box center [611, 121] width 115 height 27
click at [645, 118] on input "239" at bounding box center [611, 121] width 115 height 27
click at [645, 118] on input "240" at bounding box center [611, 121] width 115 height 27
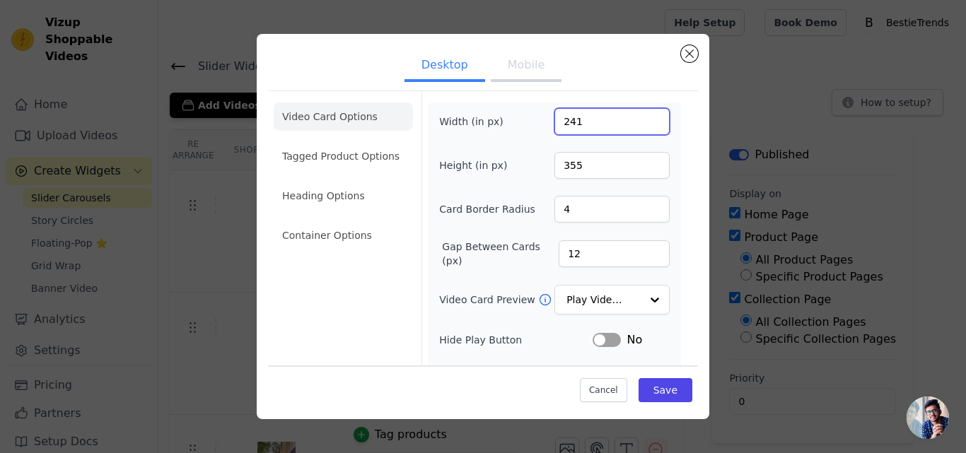
click at [645, 118] on input "241" at bounding box center [611, 121] width 115 height 27
click at [582, 124] on input "241" at bounding box center [611, 121] width 115 height 27
type input "250"
click at [651, 385] on button "Save" at bounding box center [665, 390] width 54 height 24
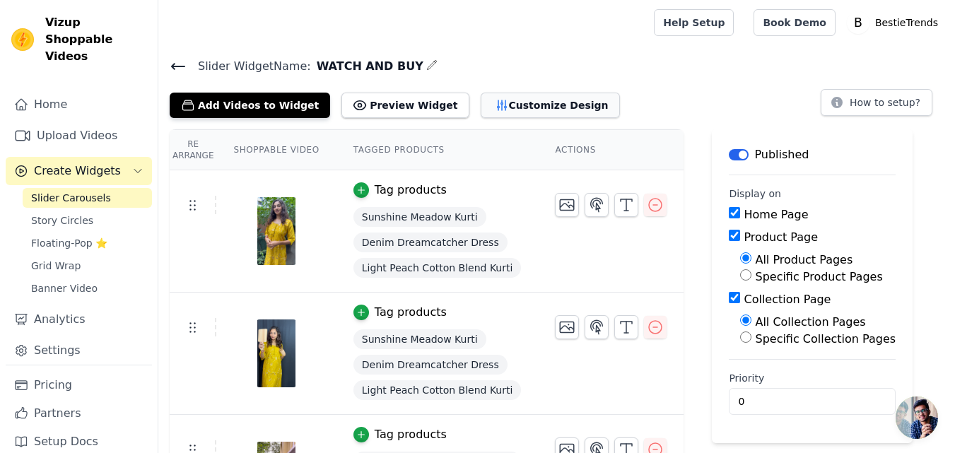
click at [503, 107] on button "Customize Design" at bounding box center [550, 105] width 139 height 25
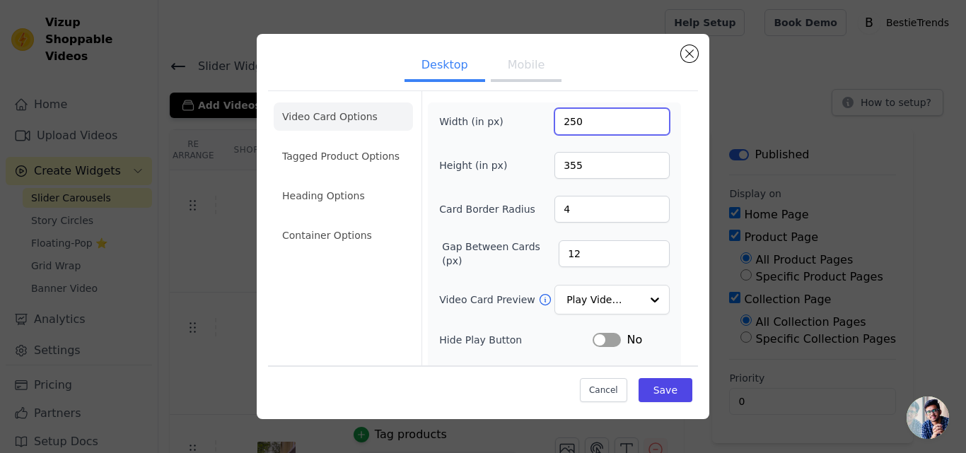
click at [582, 120] on input "250" at bounding box center [611, 121] width 115 height 27
click at [645, 119] on input "271" at bounding box center [611, 121] width 115 height 27
click at [645, 119] on input "272" at bounding box center [611, 121] width 115 height 27
click at [645, 119] on input "273" at bounding box center [611, 121] width 115 height 27
click at [645, 119] on input "274" at bounding box center [611, 121] width 115 height 27
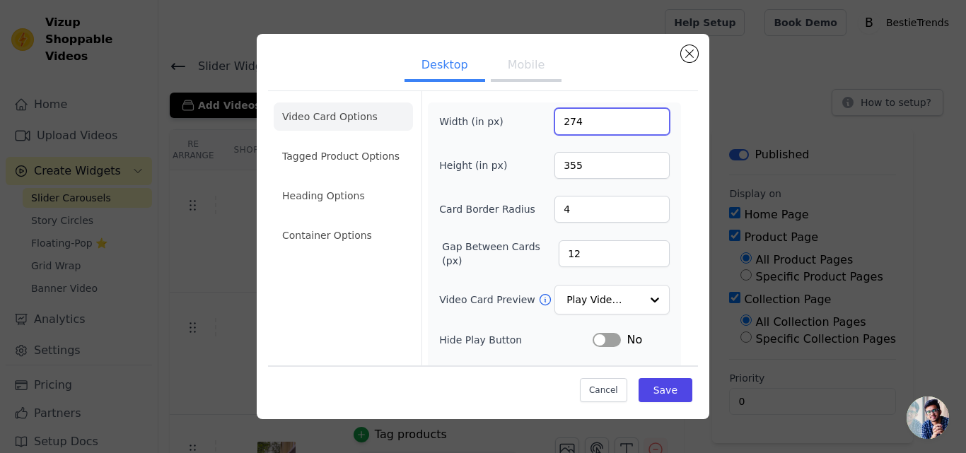
click at [562, 122] on input "274" at bounding box center [611, 121] width 115 height 27
click at [579, 120] on input "374" at bounding box center [611, 121] width 115 height 27
type input "300"
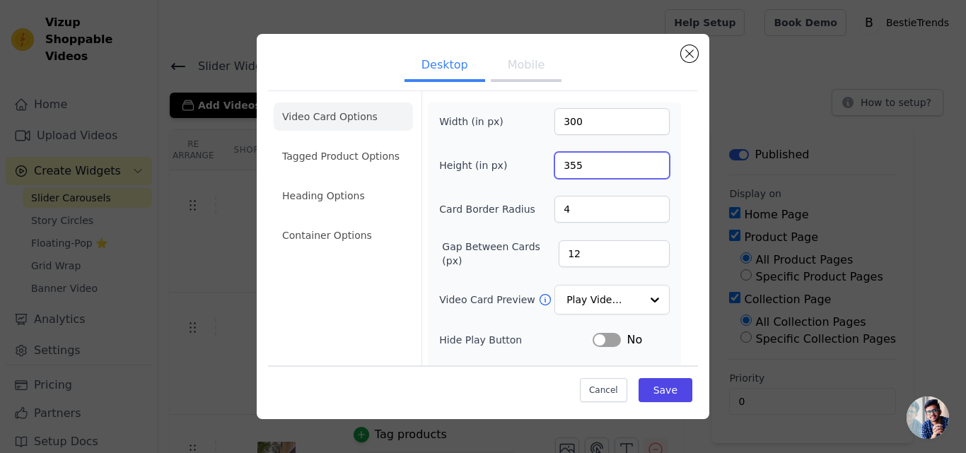
click at [584, 166] on input "355" at bounding box center [611, 165] width 115 height 27
type input "480"
click at [662, 385] on button "Save" at bounding box center [665, 390] width 54 height 24
